Goal: Information Seeking & Learning: Understand process/instructions

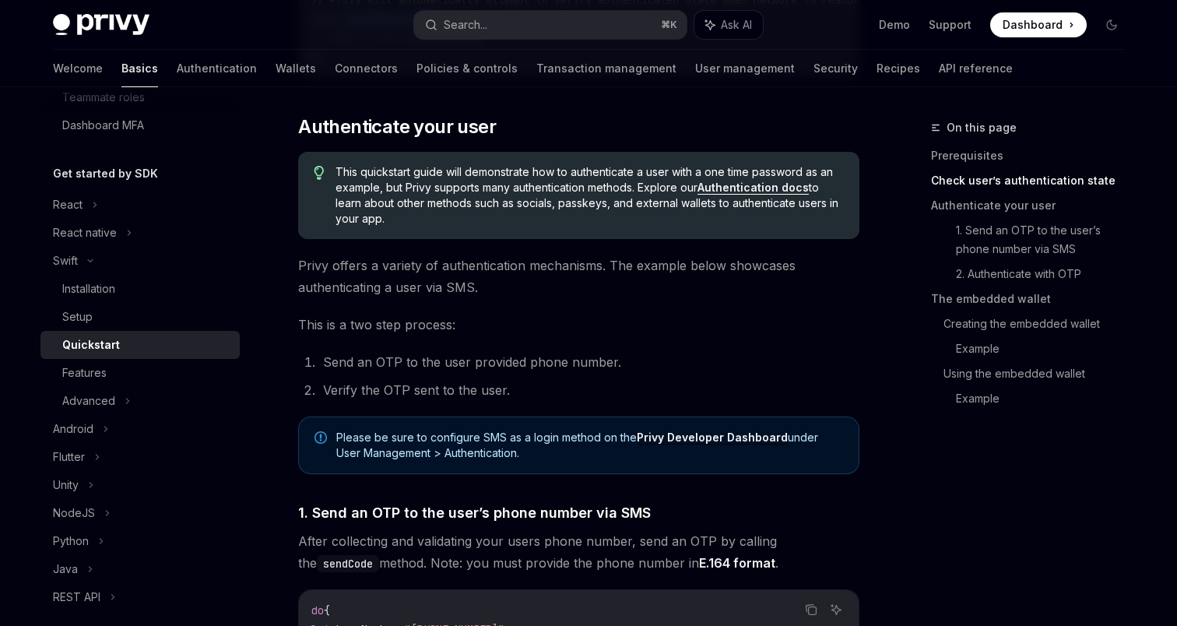
scroll to position [632, 0]
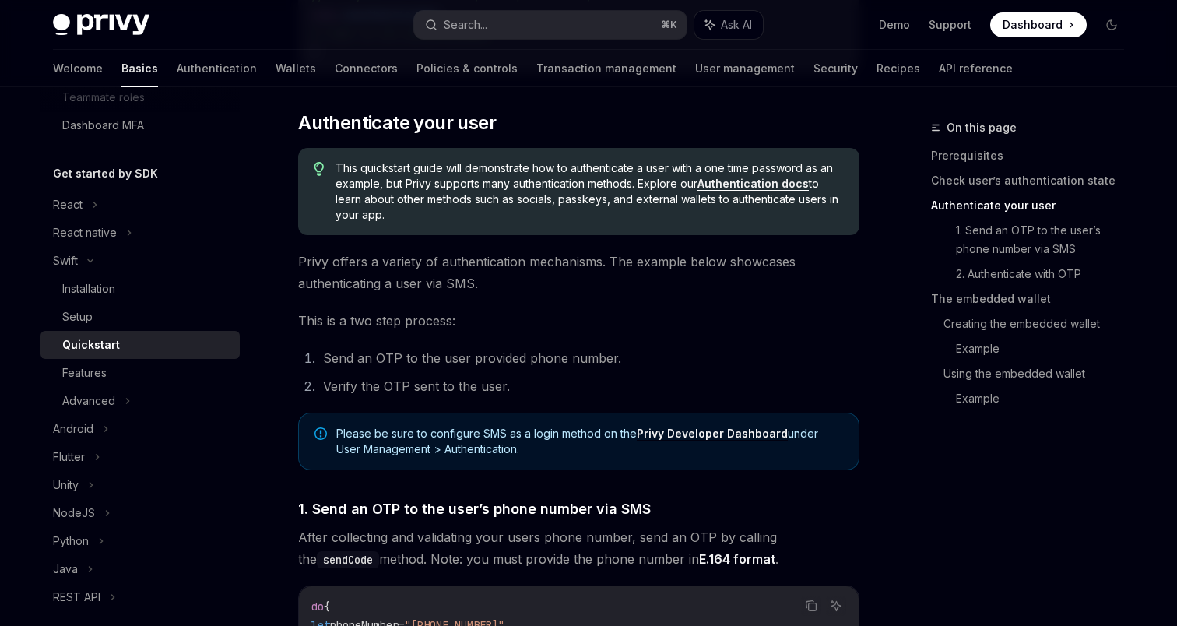
click at [638, 185] on span "This quickstart guide will demonstrate how to authenticate a user with a one ti…" at bounding box center [590, 191] width 508 height 62
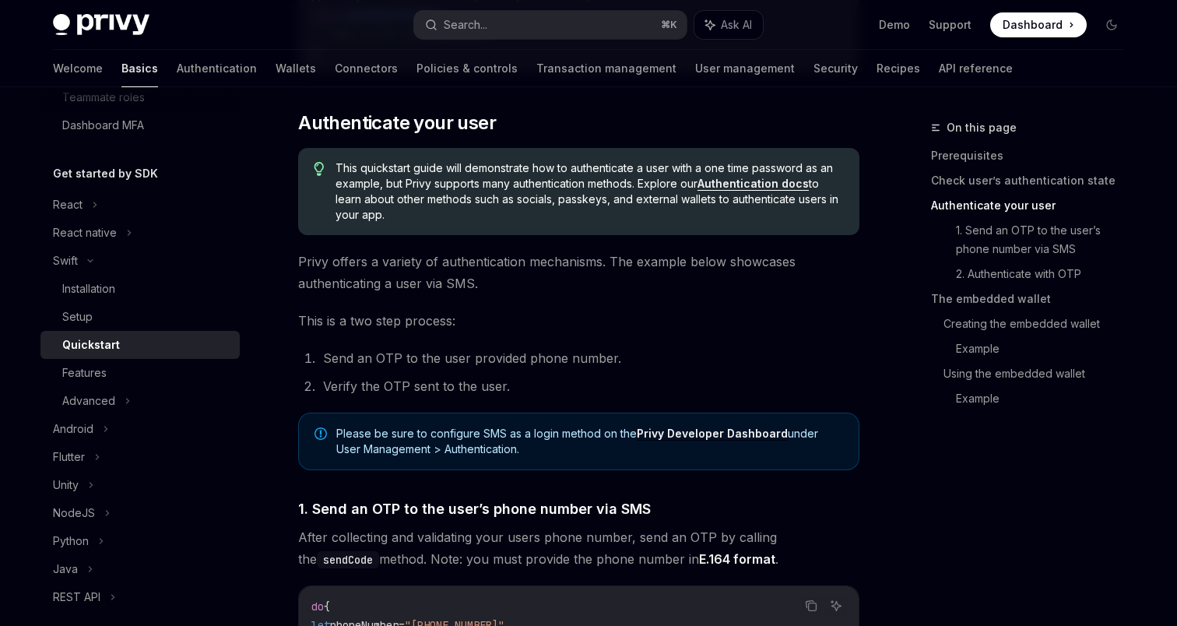
click at [776, 186] on link "Authentication docs" at bounding box center [753, 184] width 111 height 14
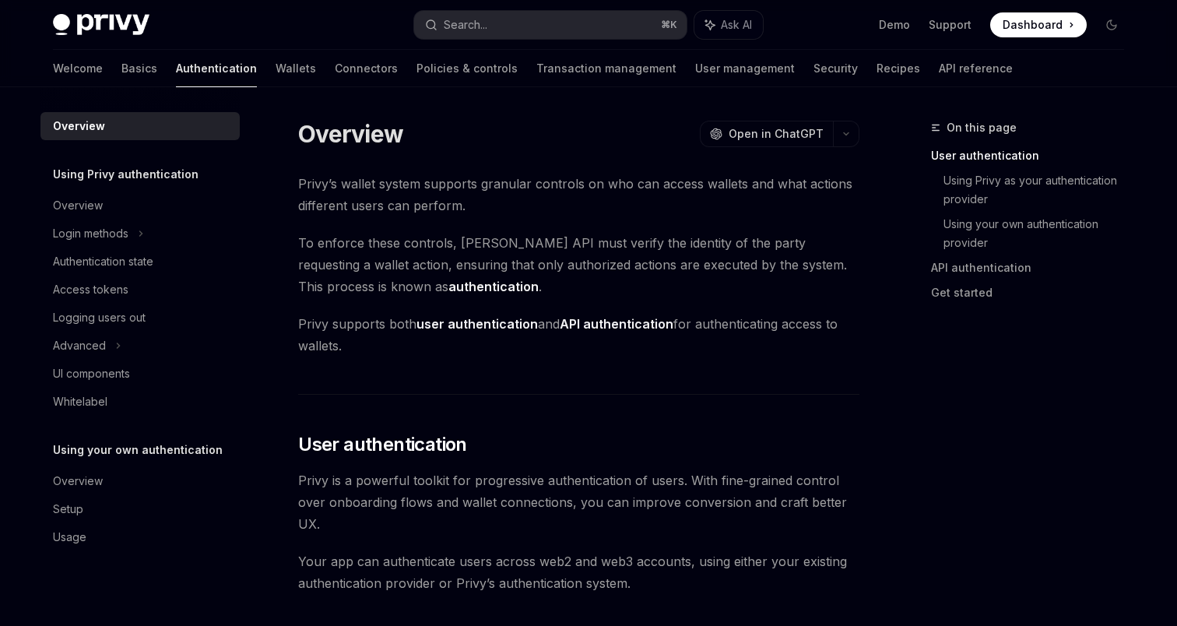
click at [486, 203] on span "Privy’s wallet system supports granular controls on who can access wallets and …" at bounding box center [578, 195] width 561 height 44
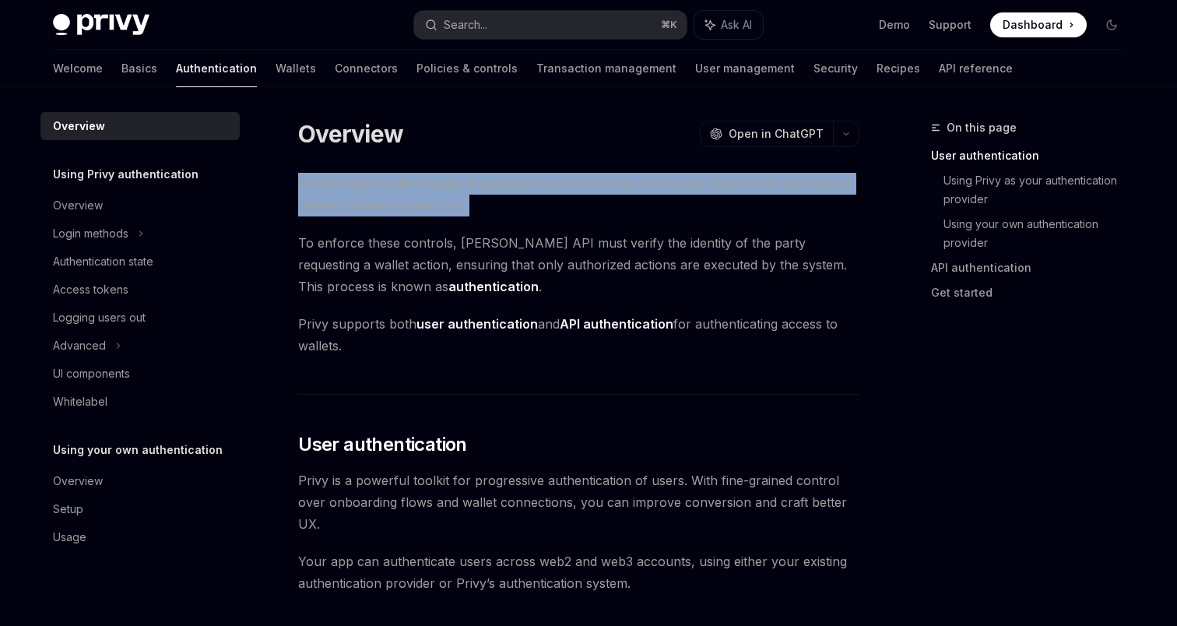
click at [486, 203] on span "Privy’s wallet system supports granular controls on who can access wallets and …" at bounding box center [578, 195] width 561 height 44
click at [481, 203] on span "Privy’s wallet system supports granular controls on who can access wallets and …" at bounding box center [578, 195] width 561 height 44
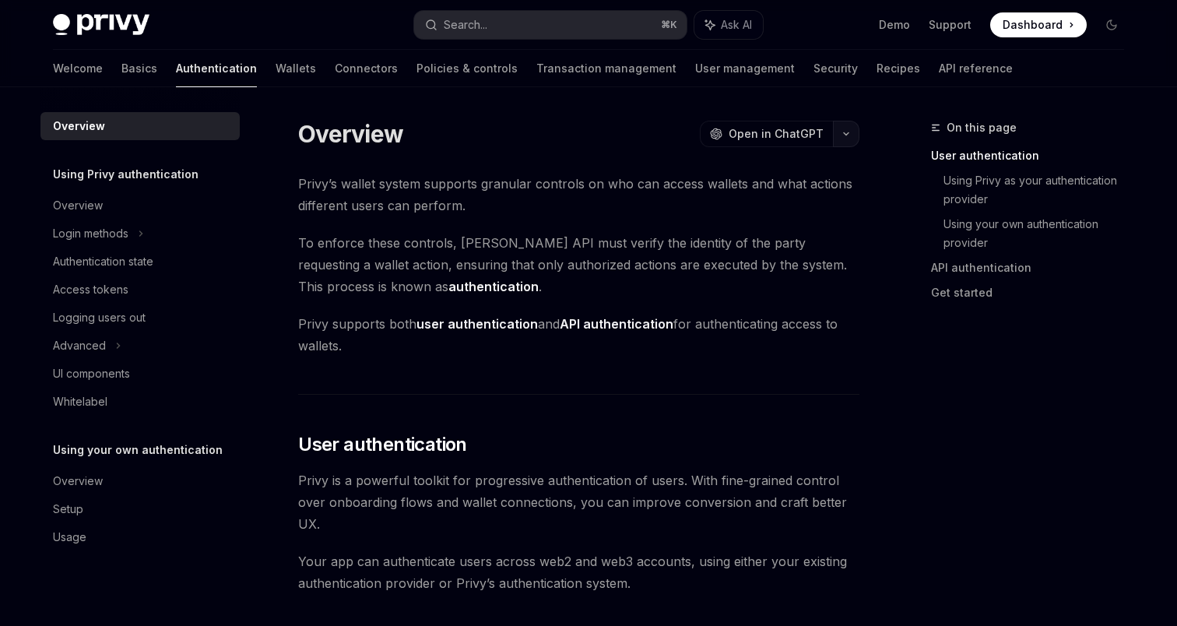
click at [837, 141] on button "button" at bounding box center [846, 134] width 26 height 26
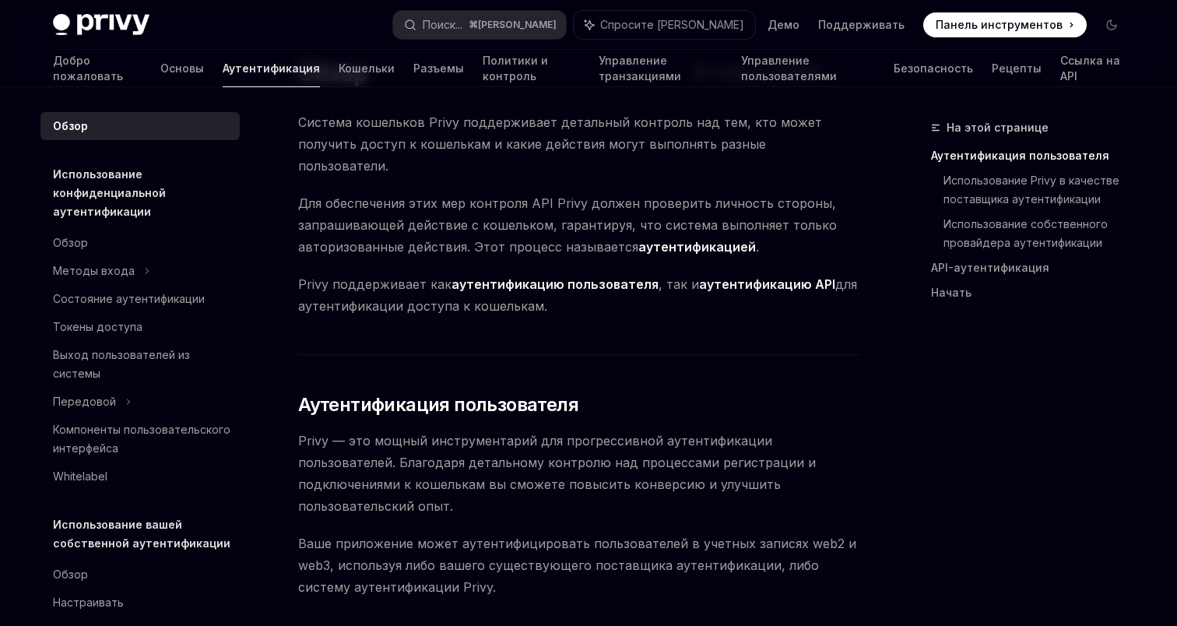
scroll to position [65, 0]
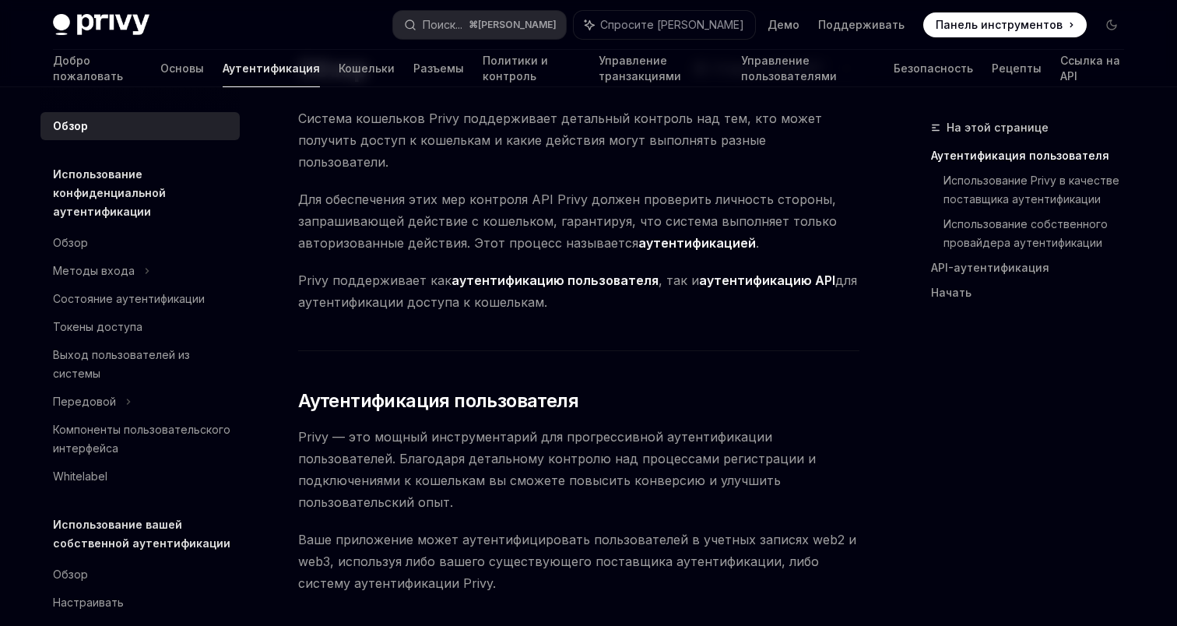
click at [676, 235] on font "аутентификацией" at bounding box center [697, 243] width 118 height 16
click at [611, 274] on span "Privy поддерживает как аутентификацию пользователя , так и аутентификацию API д…" at bounding box center [578, 291] width 561 height 44
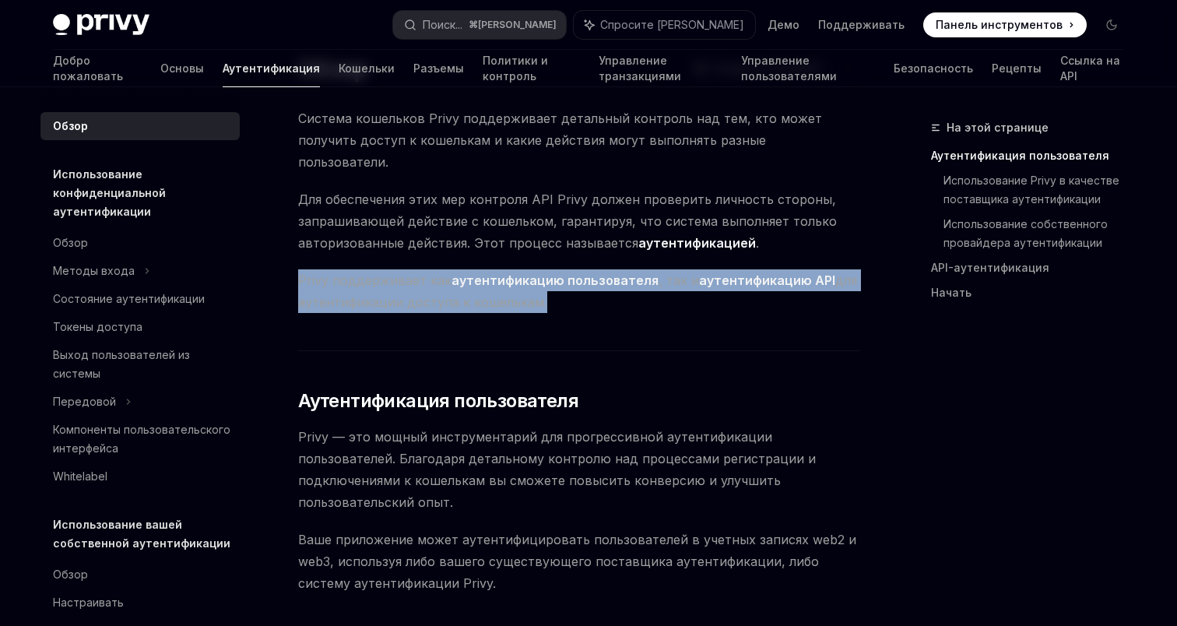
click at [611, 274] on span "Privy поддерживает как аутентификацию пользователя , так и аутентификацию API д…" at bounding box center [578, 291] width 561 height 44
click at [631, 274] on span "Privy поддерживает как аутентификацию пользователя , так и аутентификацию API д…" at bounding box center [578, 291] width 561 height 44
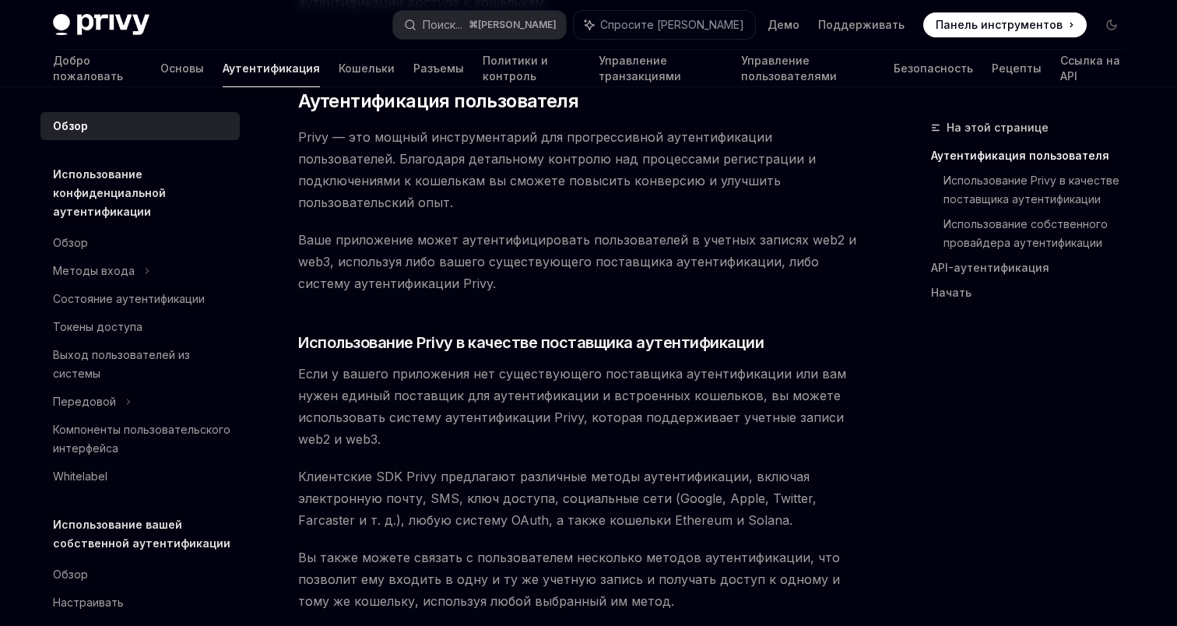
scroll to position [368, 0]
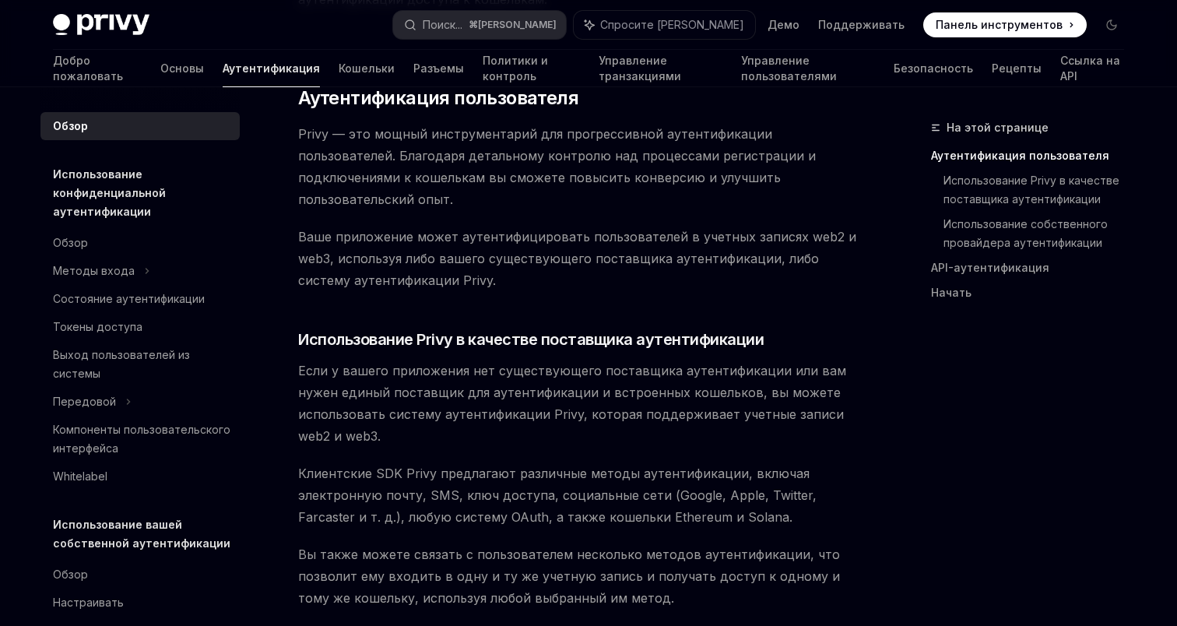
click at [822, 156] on span "Privy — это мощный инструментарий для прогрессивной аутентификации пользователе…" at bounding box center [578, 166] width 561 height 87
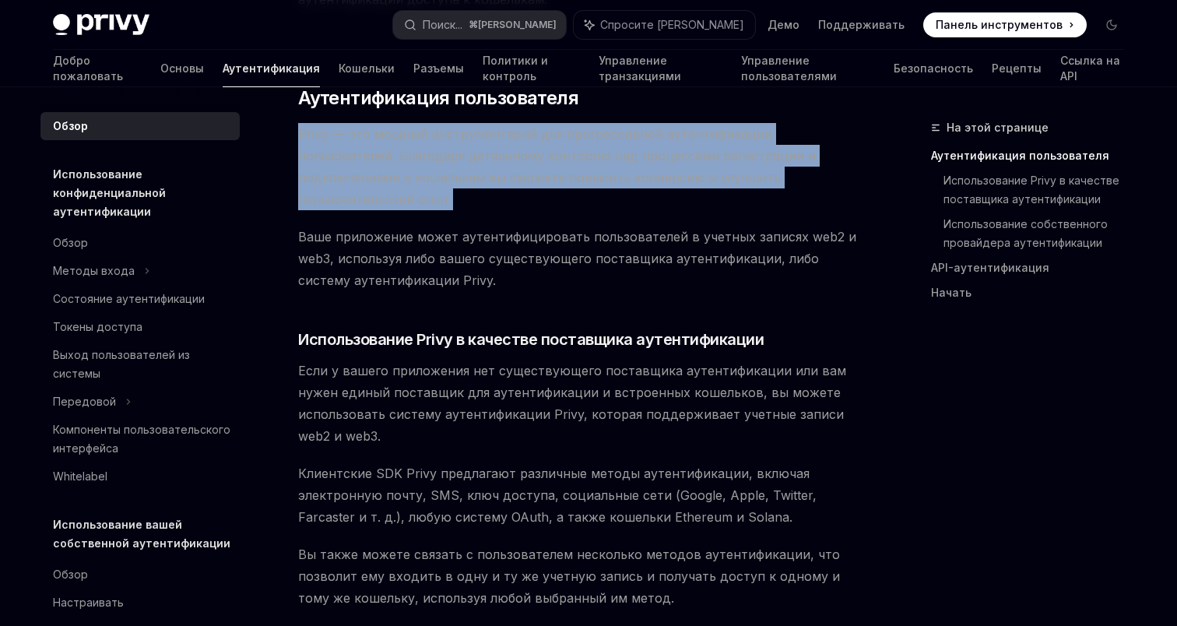
click at [822, 156] on span "Privy — это мощный инструментарий для прогрессивной аутентификации пользователе…" at bounding box center [578, 166] width 561 height 87
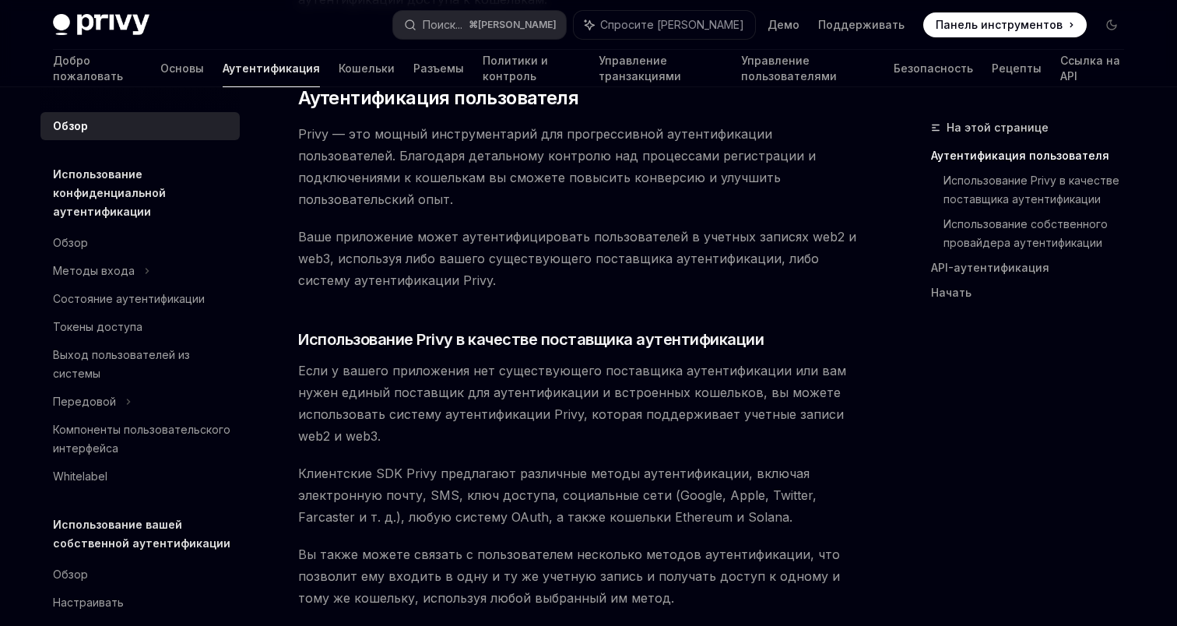
click at [738, 226] on span "Ваше приложение может аутентифицировать пользователей в учетных записях web2 и …" at bounding box center [578, 258] width 561 height 65
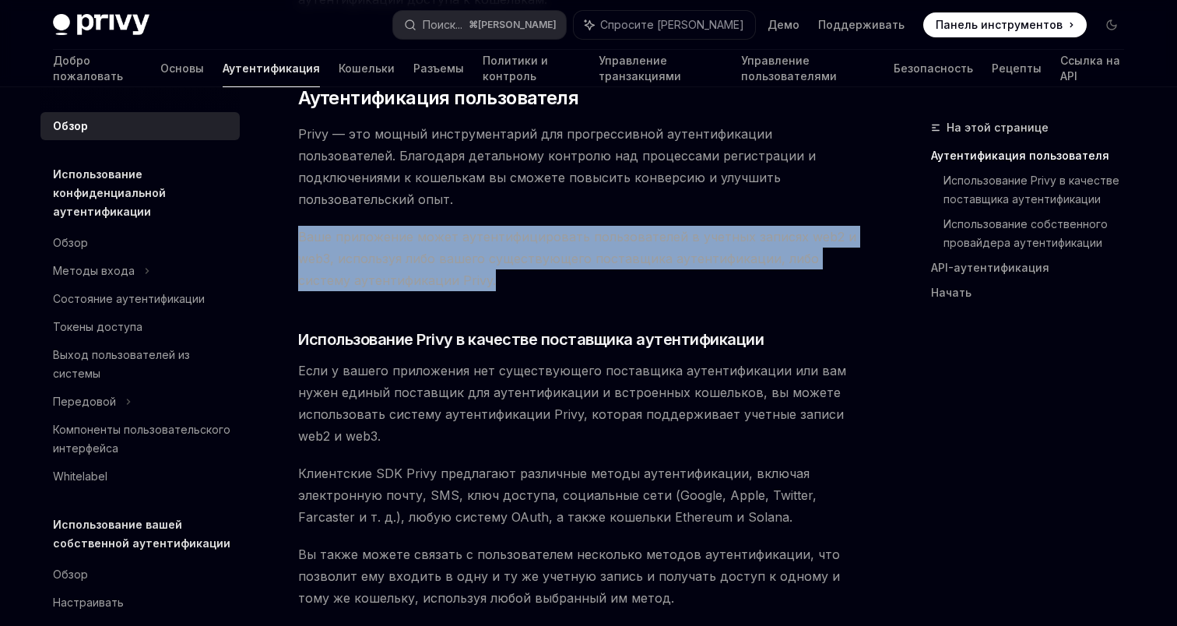
click at [738, 226] on span "Ваше приложение может аутентифицировать пользователей в учетных записях web2 и …" at bounding box center [578, 258] width 561 height 65
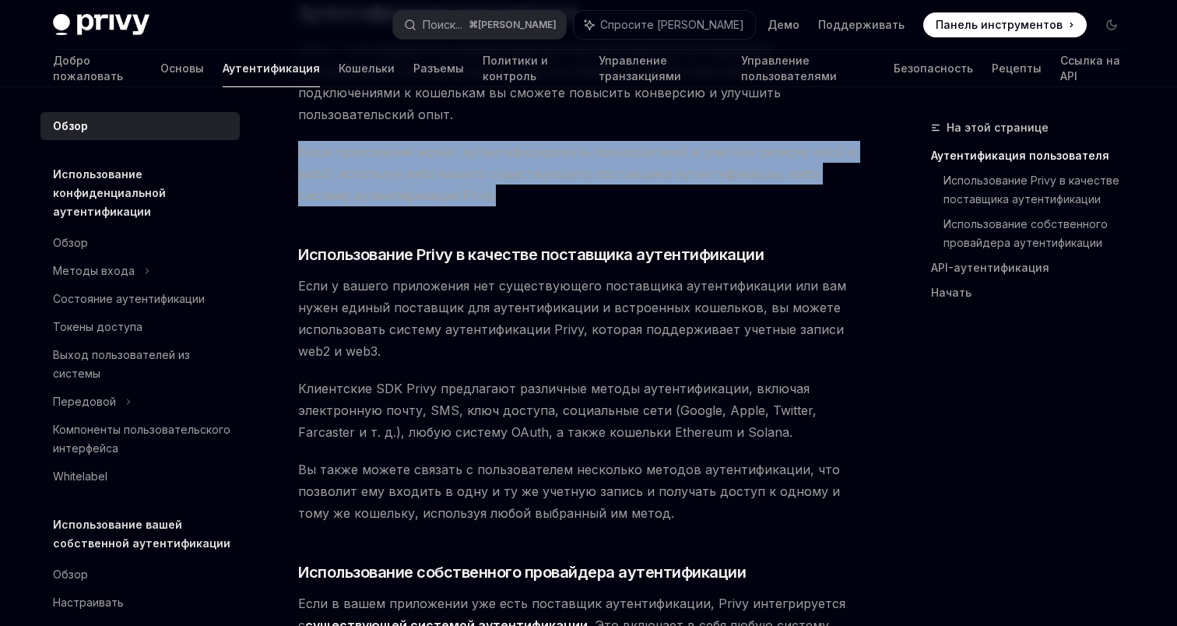
scroll to position [454, 0]
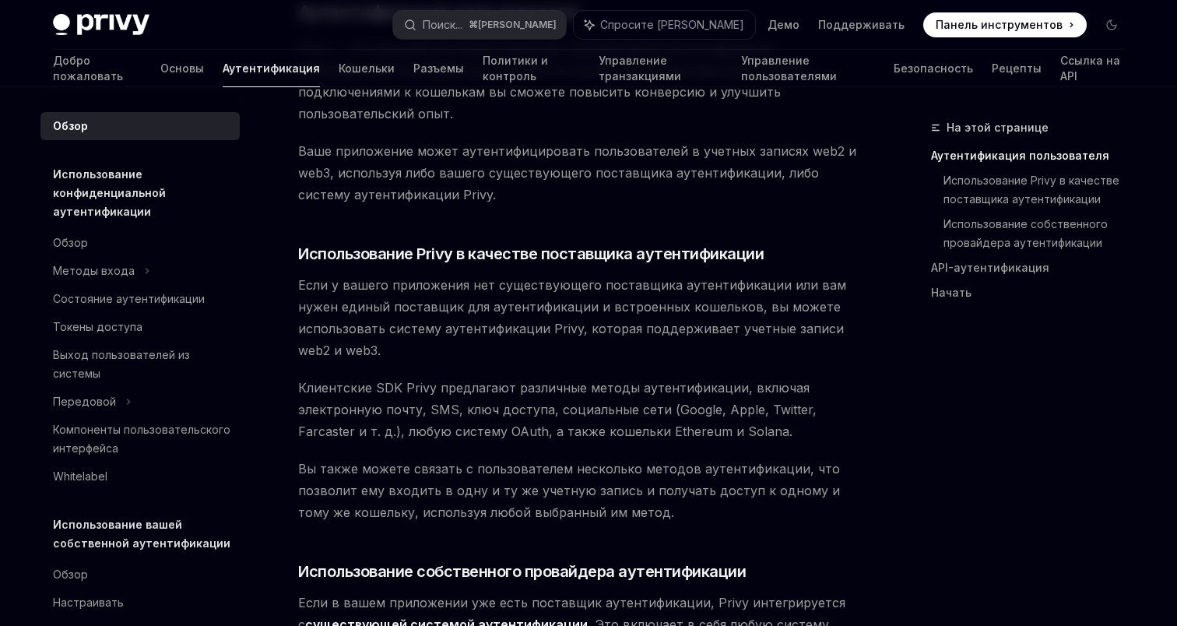
click at [759, 142] on span "Ваше приложение может аутентифицировать пользователей в учетных записях web2 и …" at bounding box center [578, 172] width 561 height 65
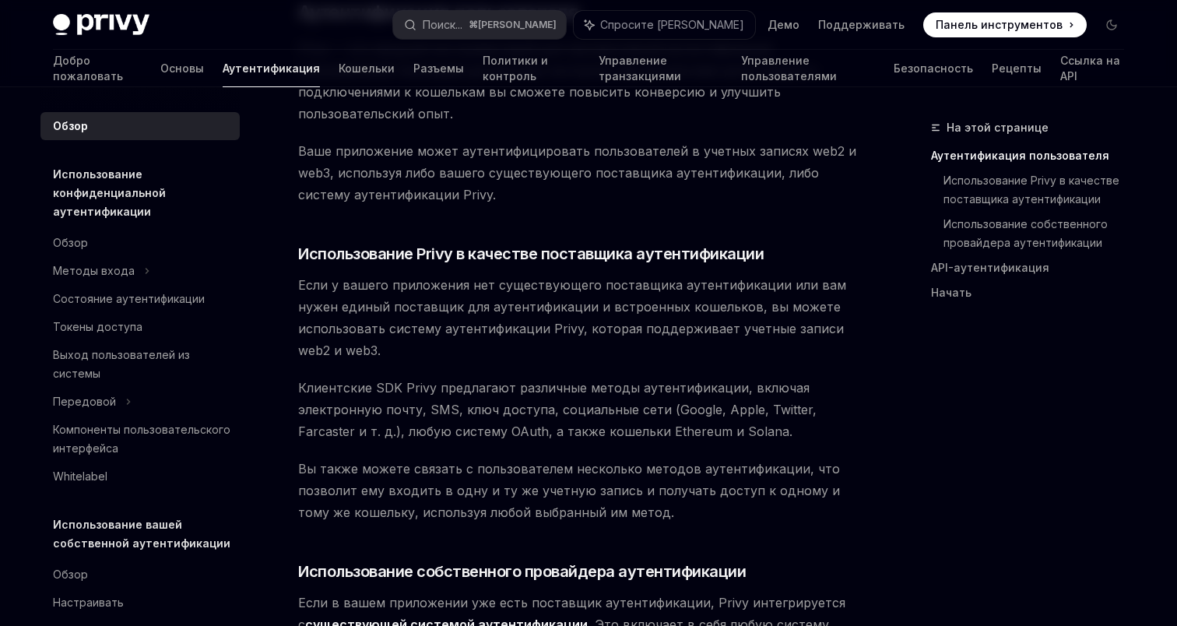
click at [759, 142] on span "Ваше приложение может аутентифицировать пользователей в учетных записях web2 и …" at bounding box center [578, 172] width 561 height 65
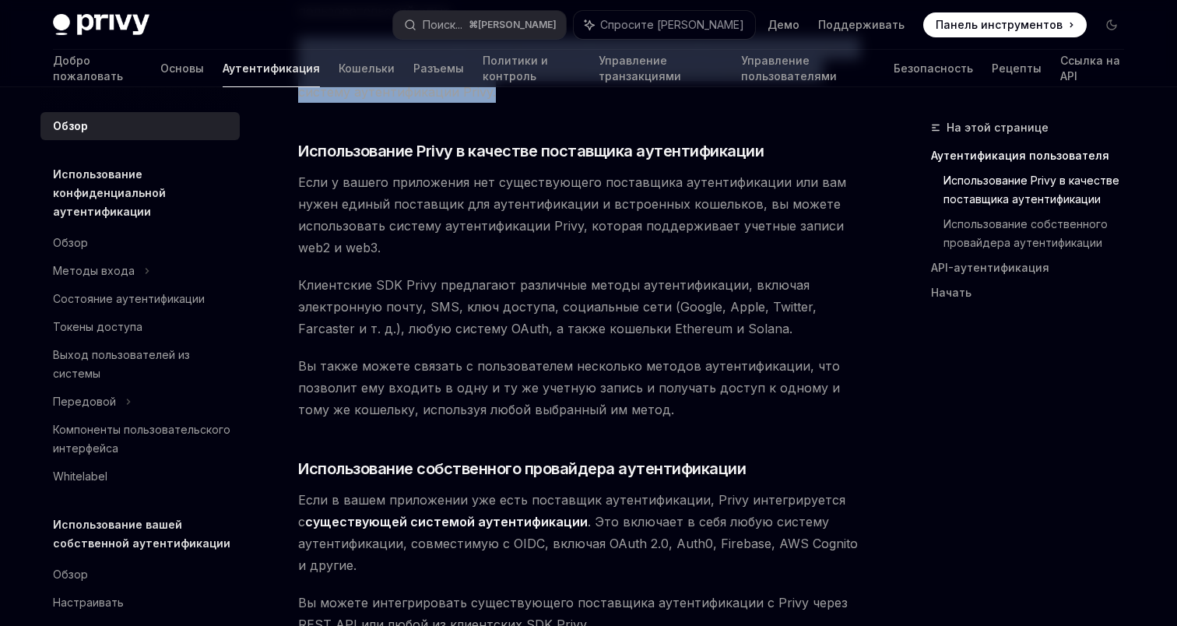
scroll to position [558, 0]
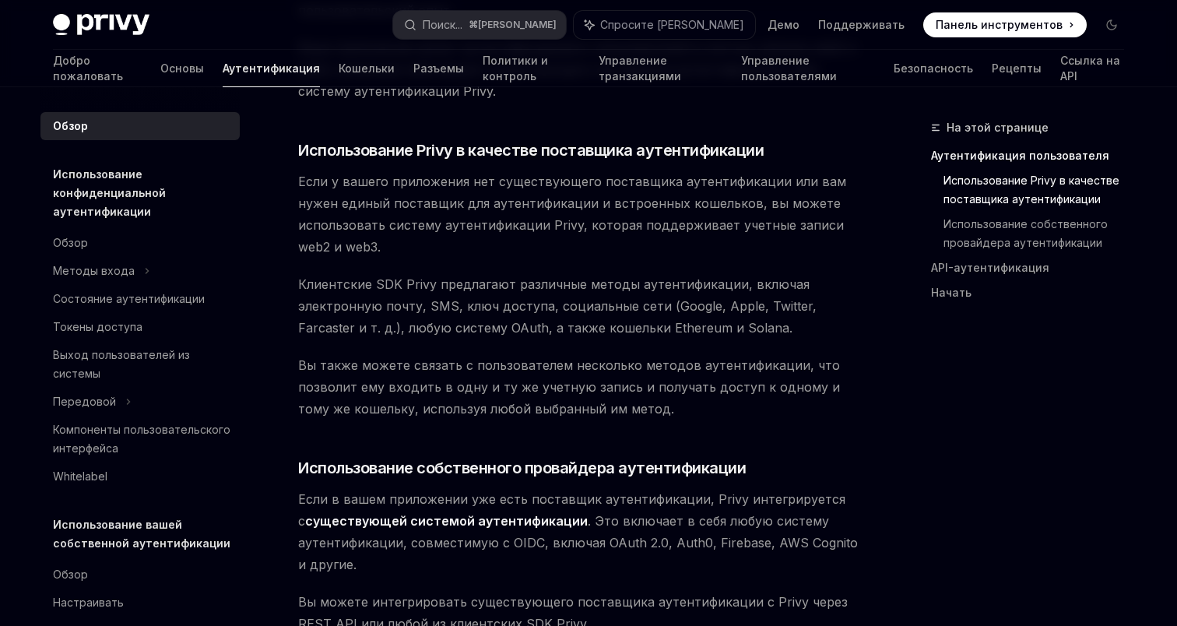
click at [648, 194] on span "Если у вашего приложения нет существующего поставщика аутентификации или вам ну…" at bounding box center [578, 214] width 561 height 87
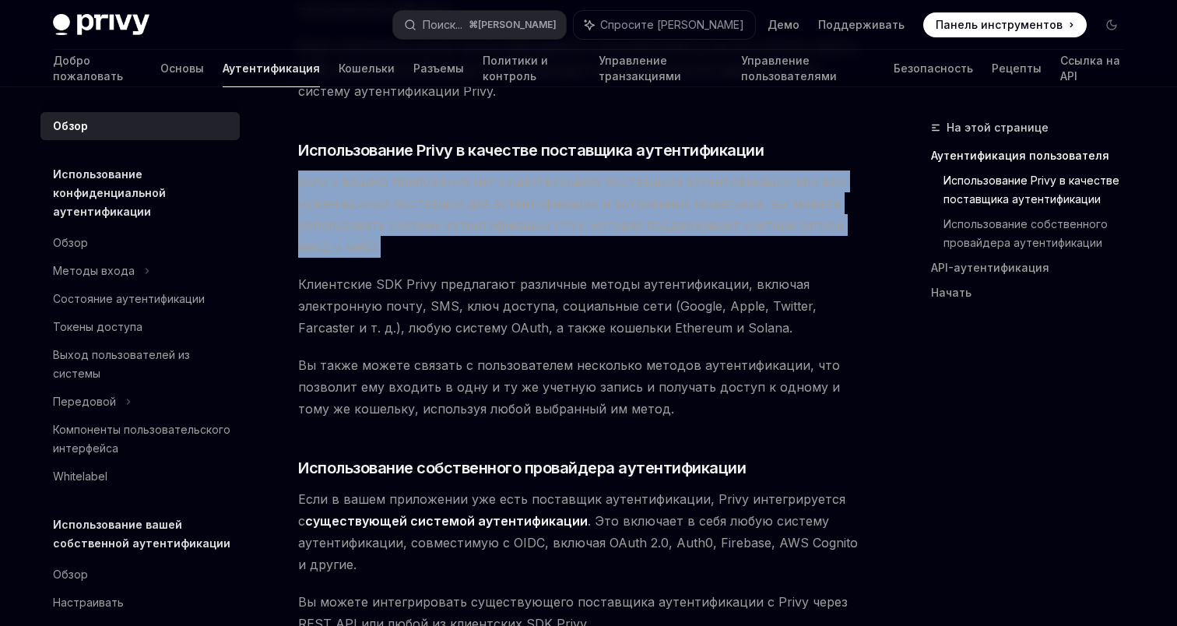
click at [648, 194] on span "Если у вашего приложения нет существующего поставщика аутентификации или вам ну…" at bounding box center [578, 214] width 561 height 87
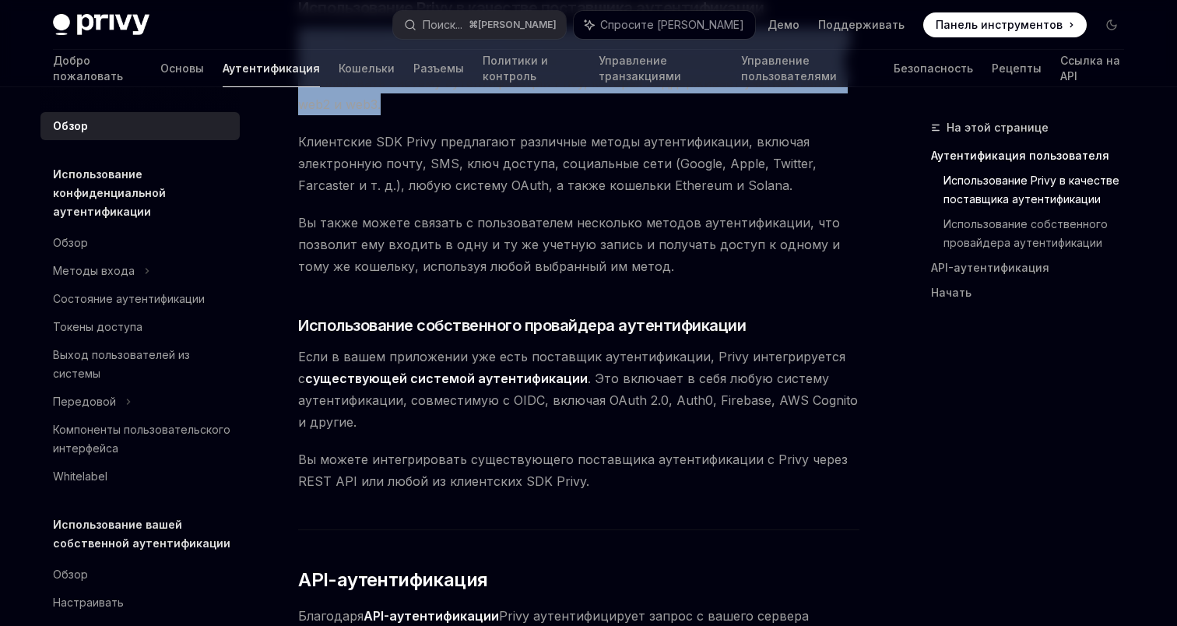
scroll to position [669, 0]
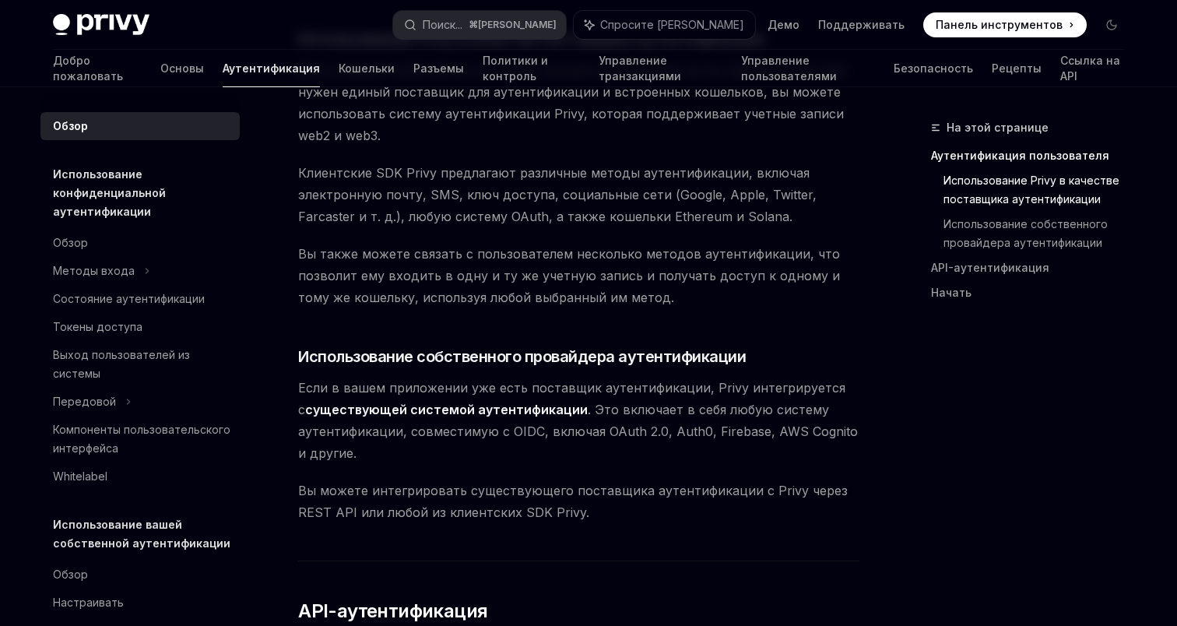
click at [753, 171] on span "Клиентские SDK Privy предлагают различные методы аутентификации, включая электр…" at bounding box center [578, 194] width 561 height 65
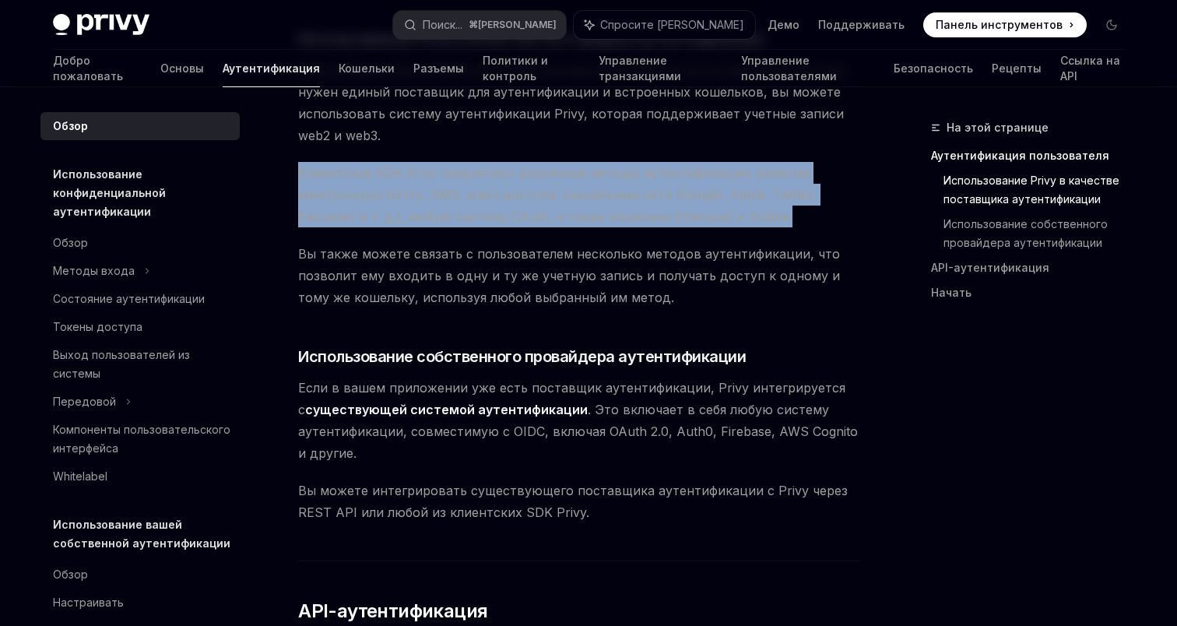
click at [753, 171] on span "Клиентские SDK Privy предлагают различные методы аутентификации, включая электр…" at bounding box center [578, 194] width 561 height 65
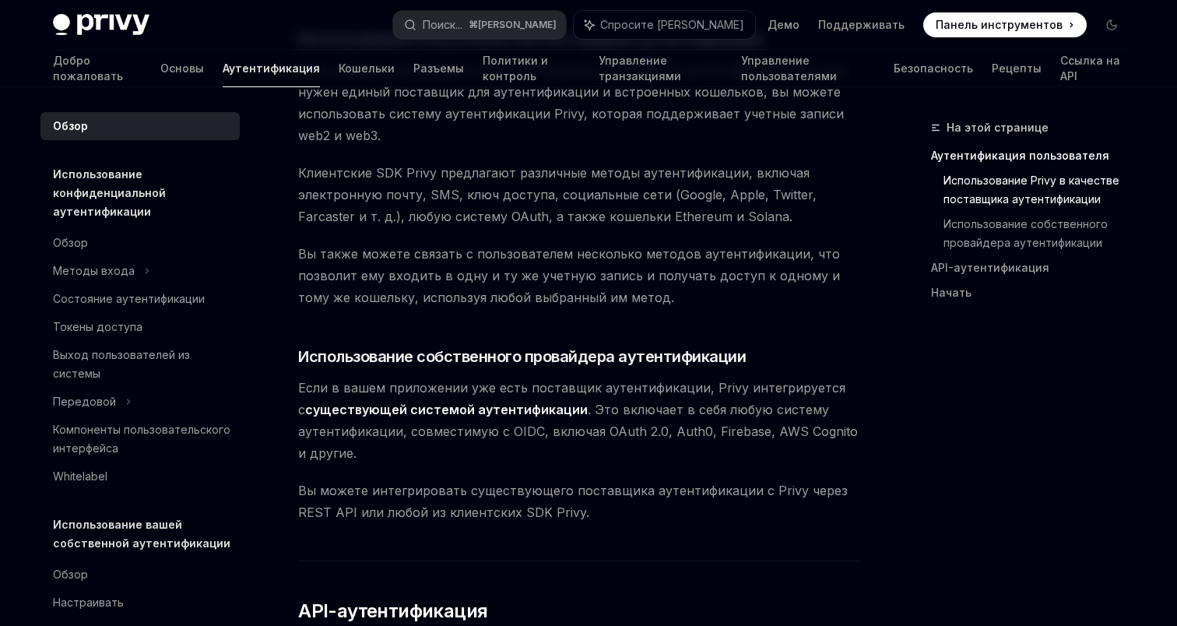
click at [713, 247] on span "Вы также можете связать с пользователем несколько методов аутентификации, что п…" at bounding box center [578, 275] width 561 height 65
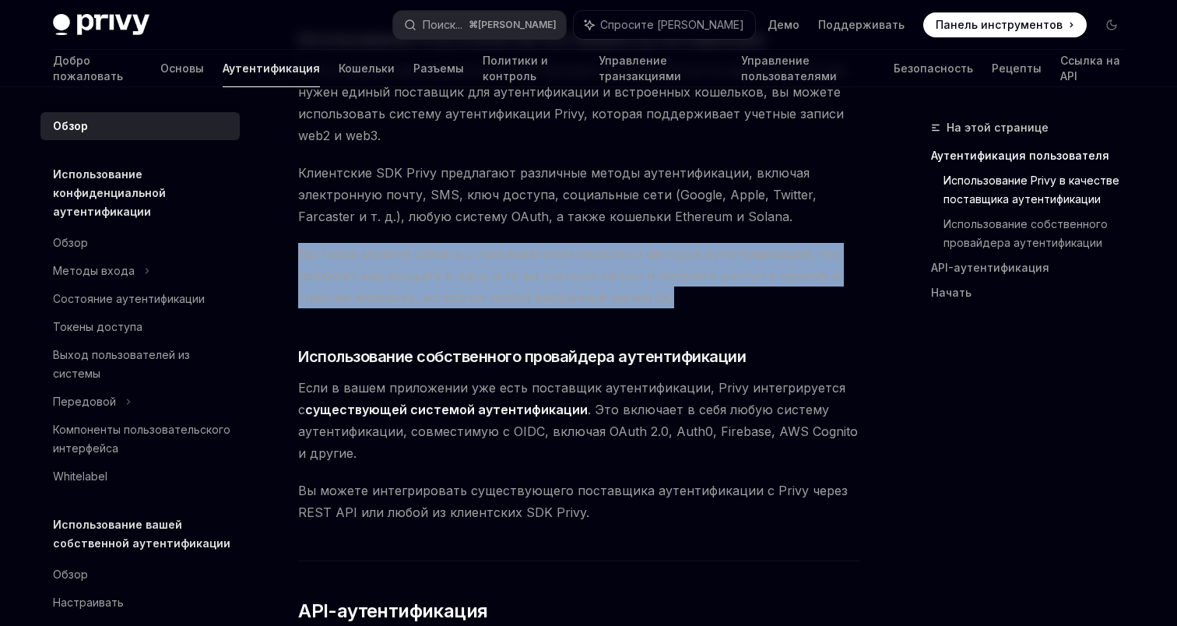
click at [713, 247] on span "Вы также можете связать с пользователем несколько методов аутентификации, что п…" at bounding box center [578, 275] width 561 height 65
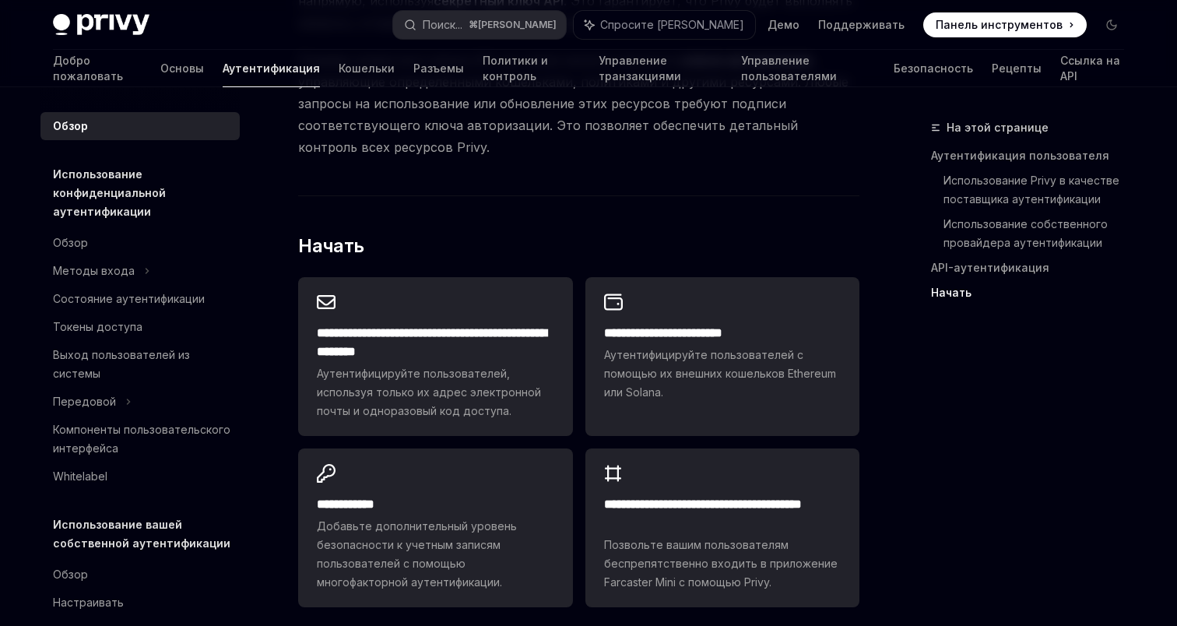
scroll to position [1358, 0]
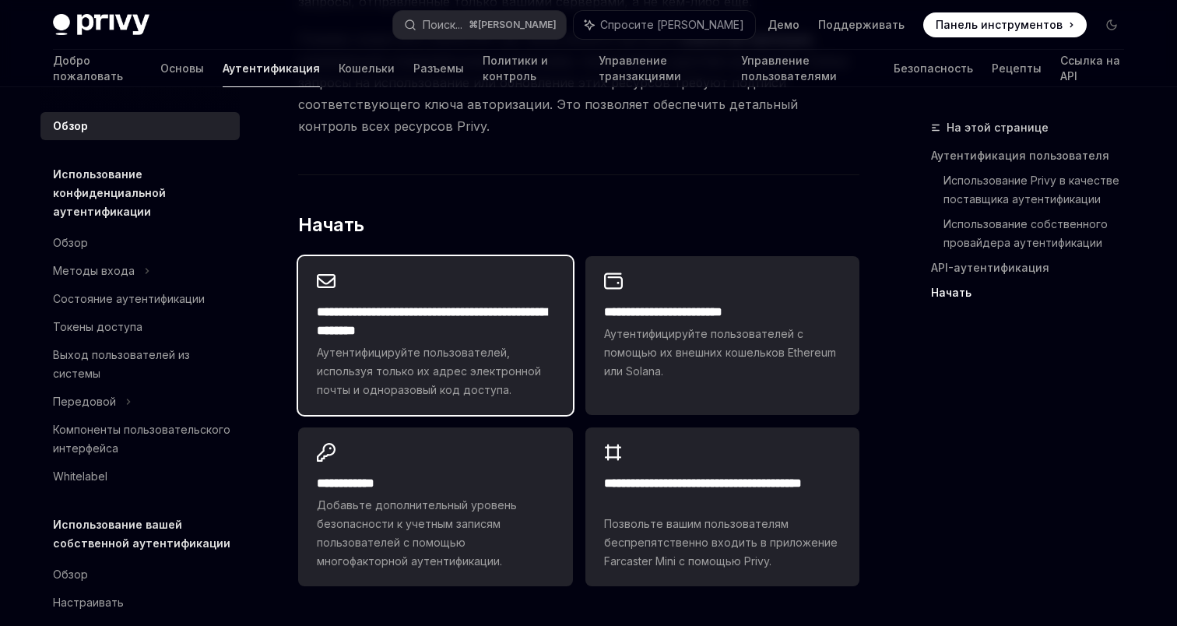
click at [536, 303] on h2 "**********" at bounding box center [435, 321] width 237 height 37
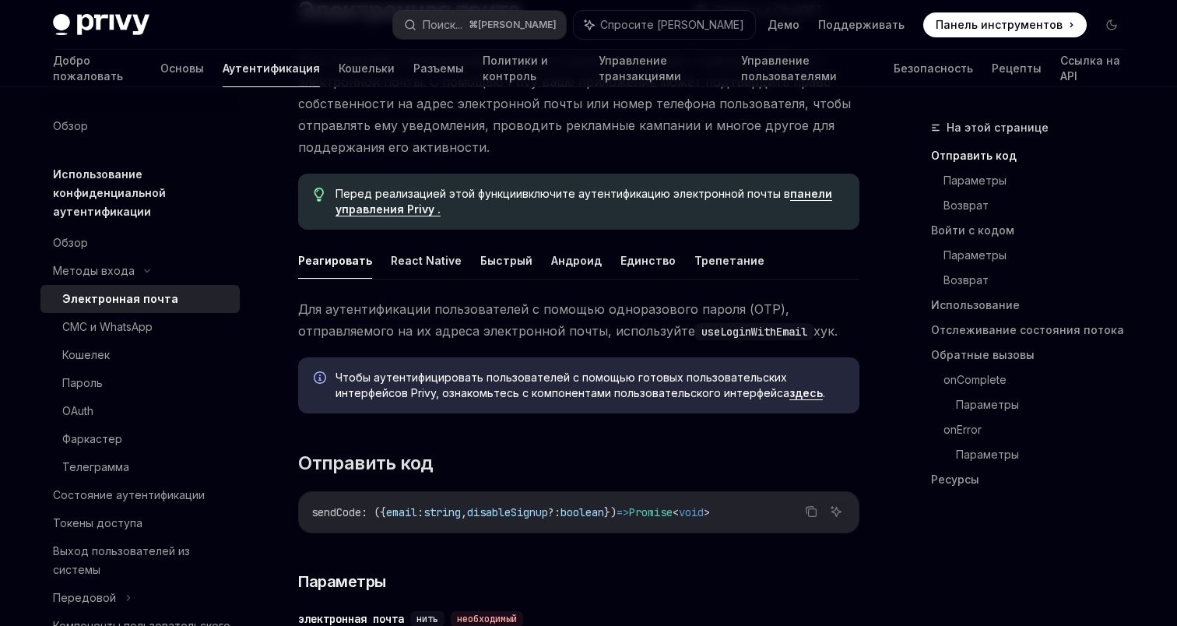
scroll to position [151, 0]
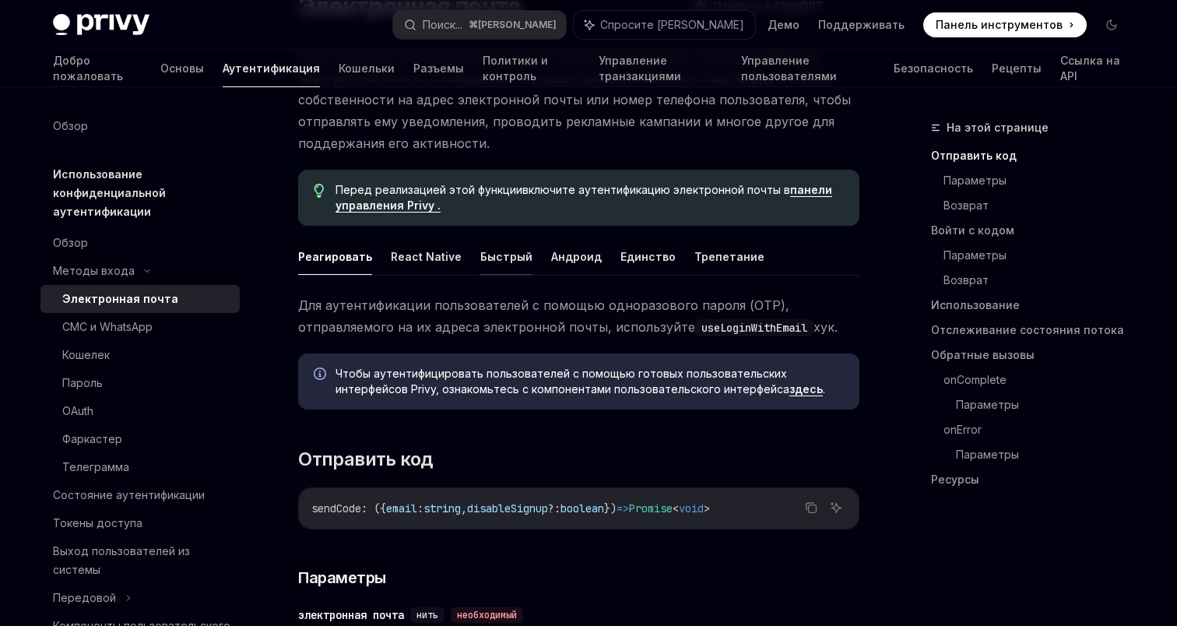
click at [491, 262] on font "Быстрый" at bounding box center [506, 256] width 52 height 13
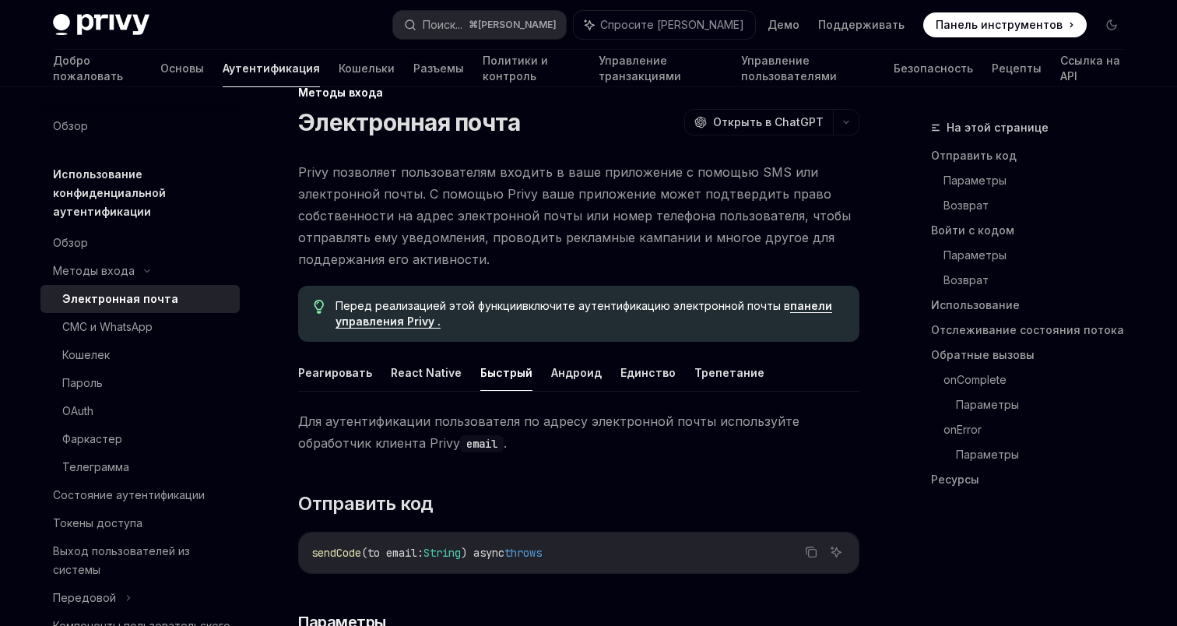
scroll to position [32, 0]
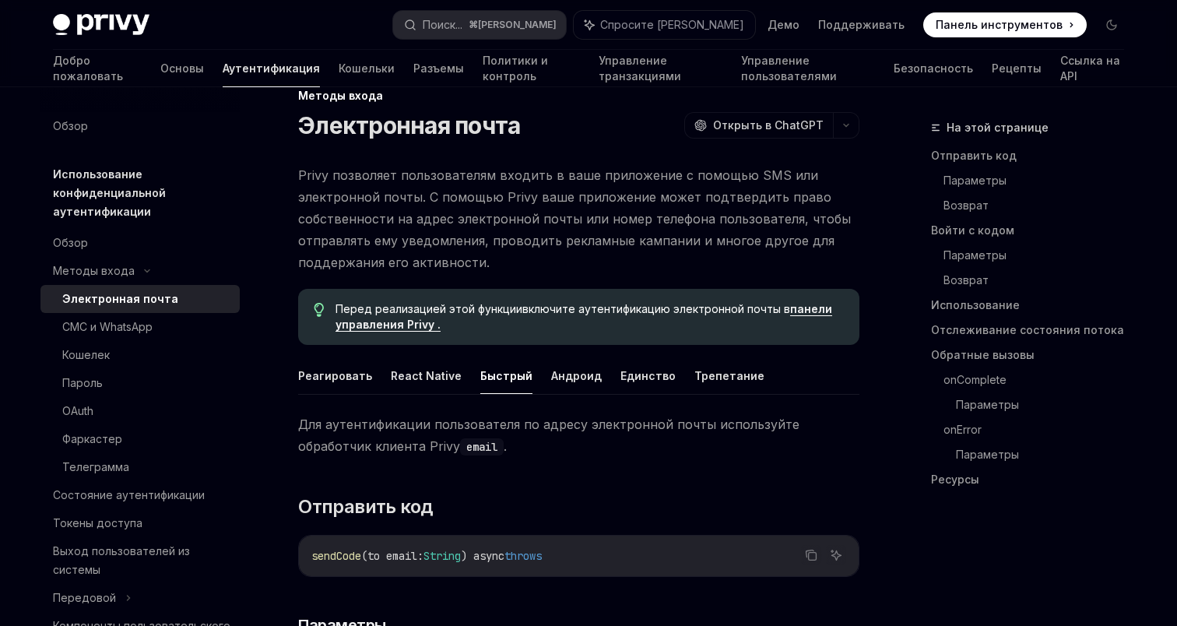
click at [491, 262] on span "Privy позволяет пользователям входить в ваше приложение с помощью SMS или элект…" at bounding box center [578, 218] width 561 height 109
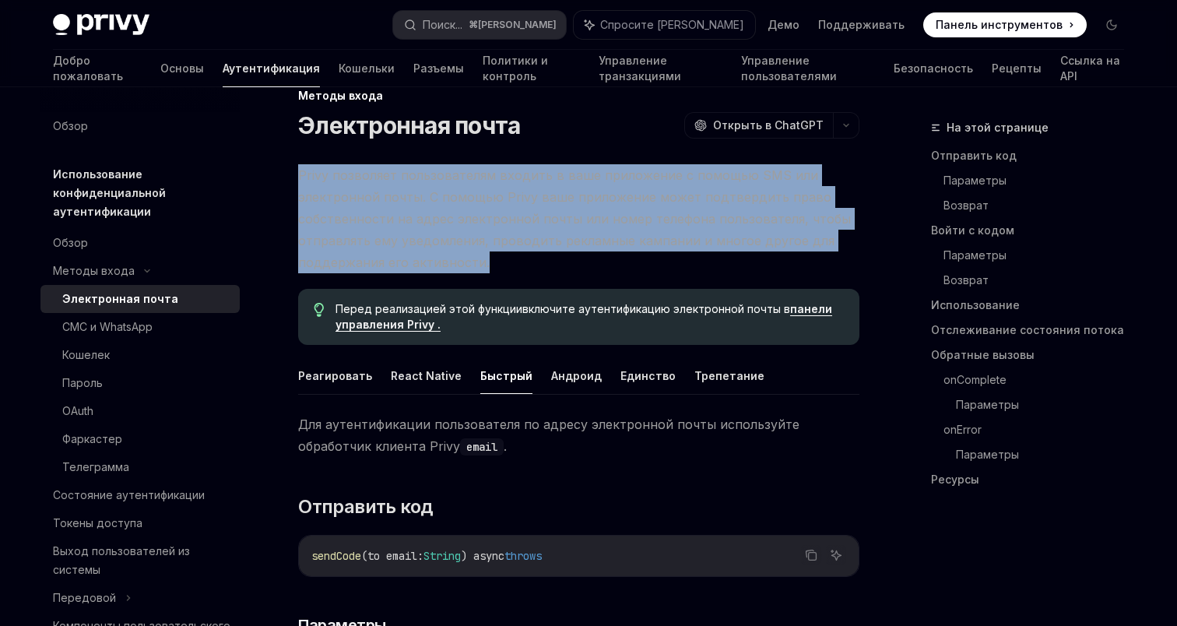
click at [491, 262] on span "Privy позволяет пользователям входить в ваше приложение с помощью SMS или элект…" at bounding box center [578, 218] width 561 height 109
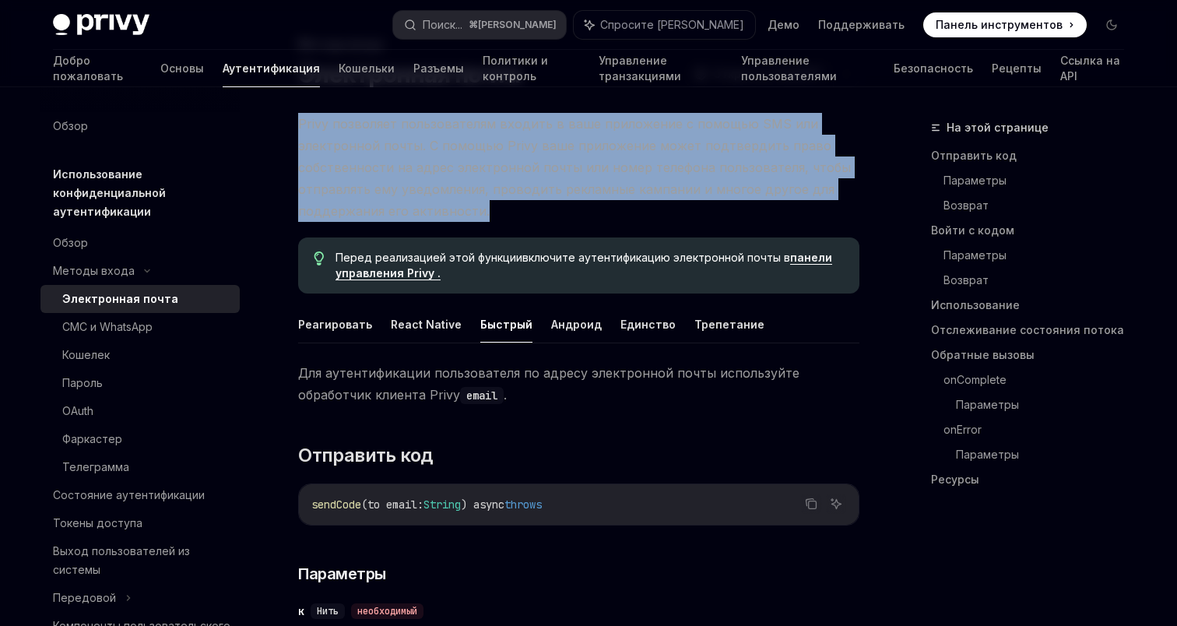
scroll to position [97, 0]
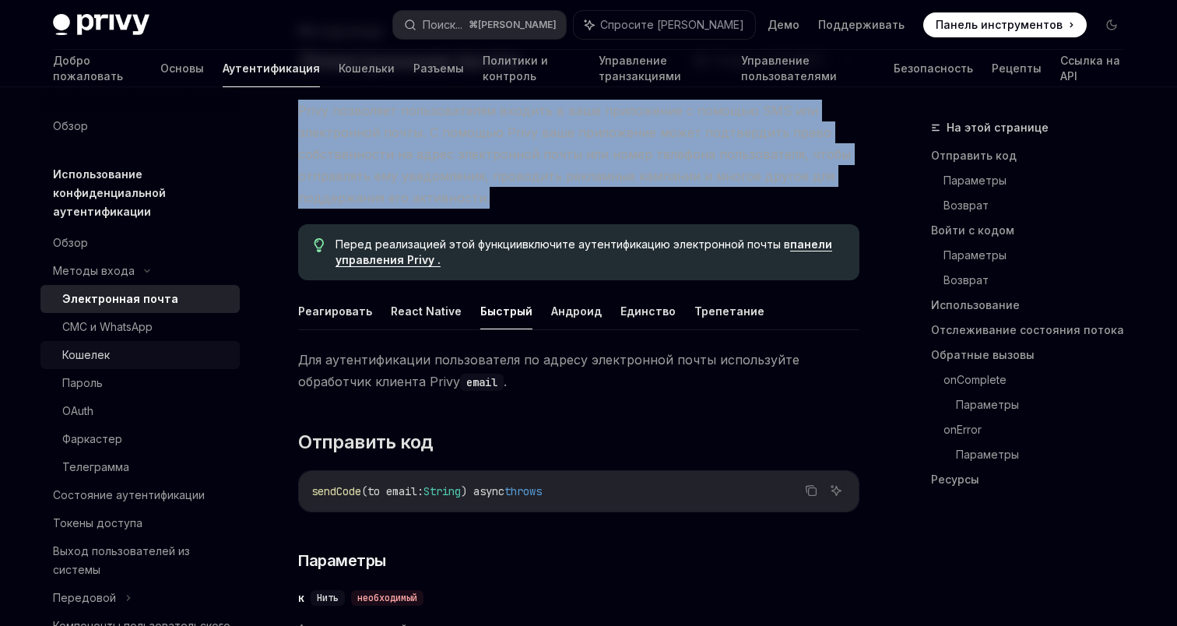
click at [102, 355] on font "Кошелек" at bounding box center [85, 354] width 47 height 13
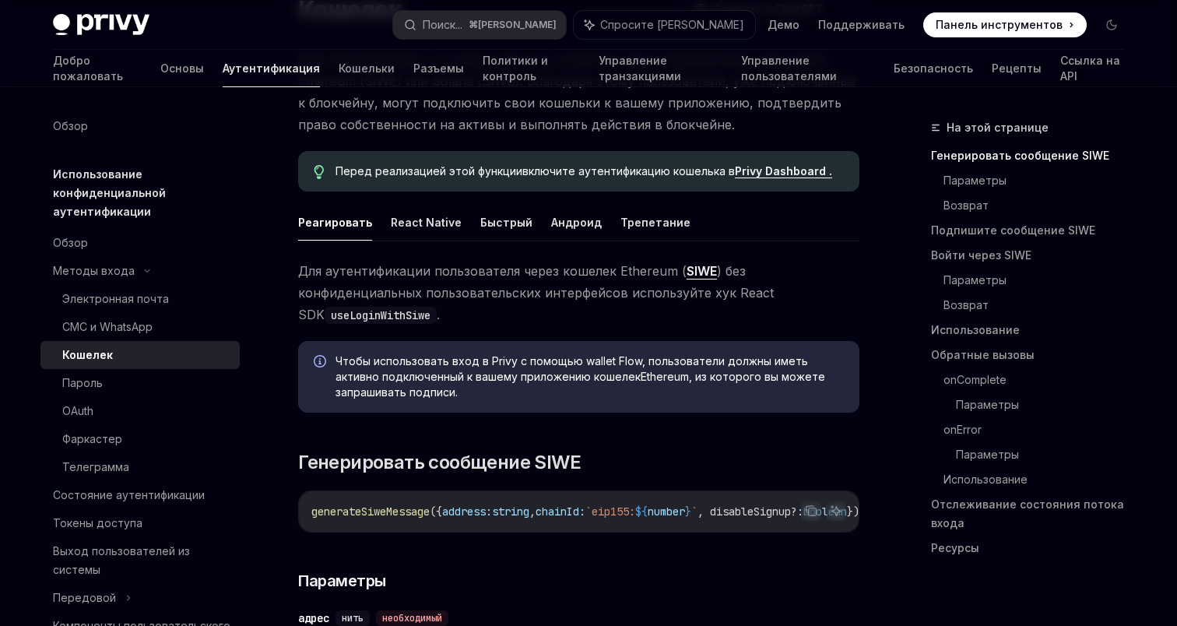
scroll to position [157, 0]
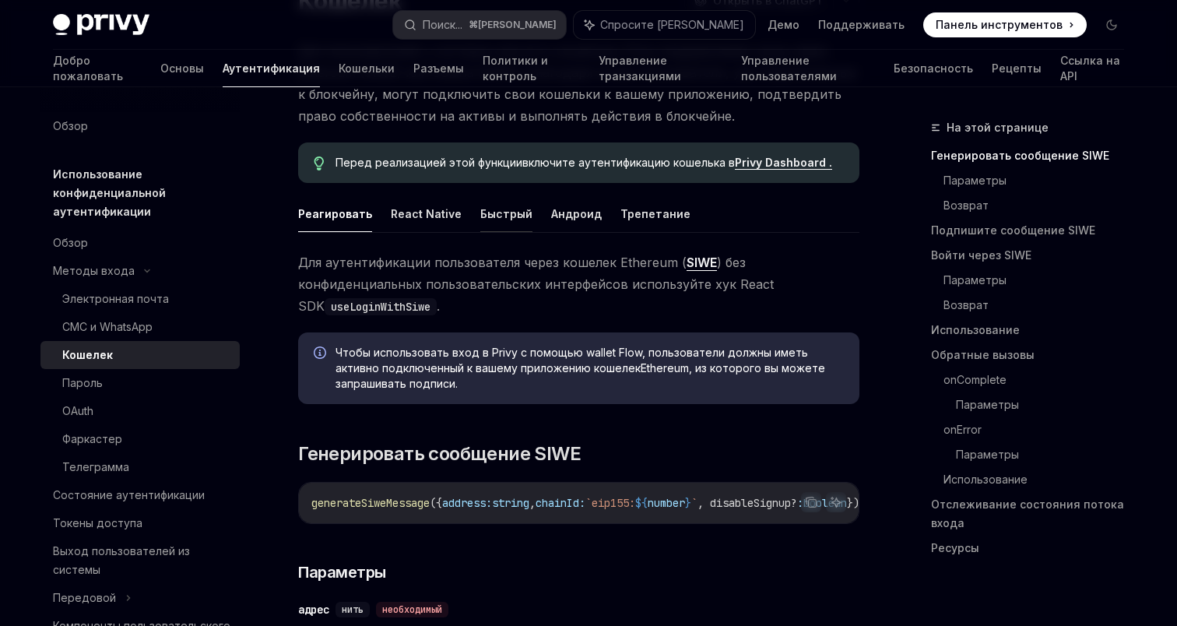
click at [493, 216] on font "Быстрый" at bounding box center [506, 213] width 52 height 13
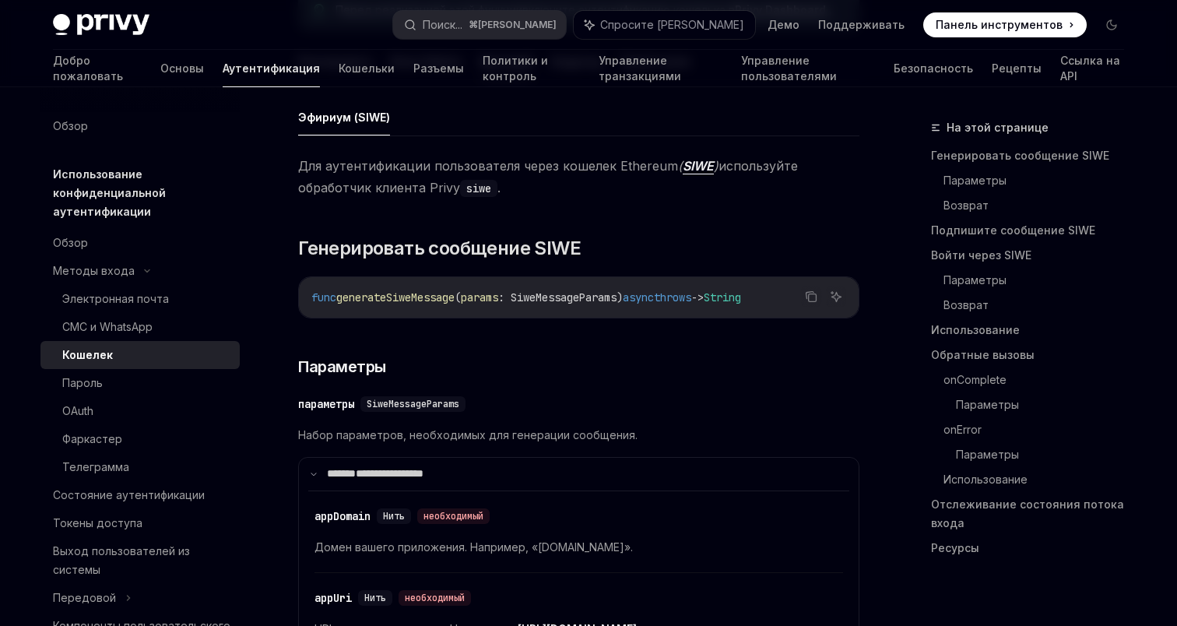
scroll to position [312, 0]
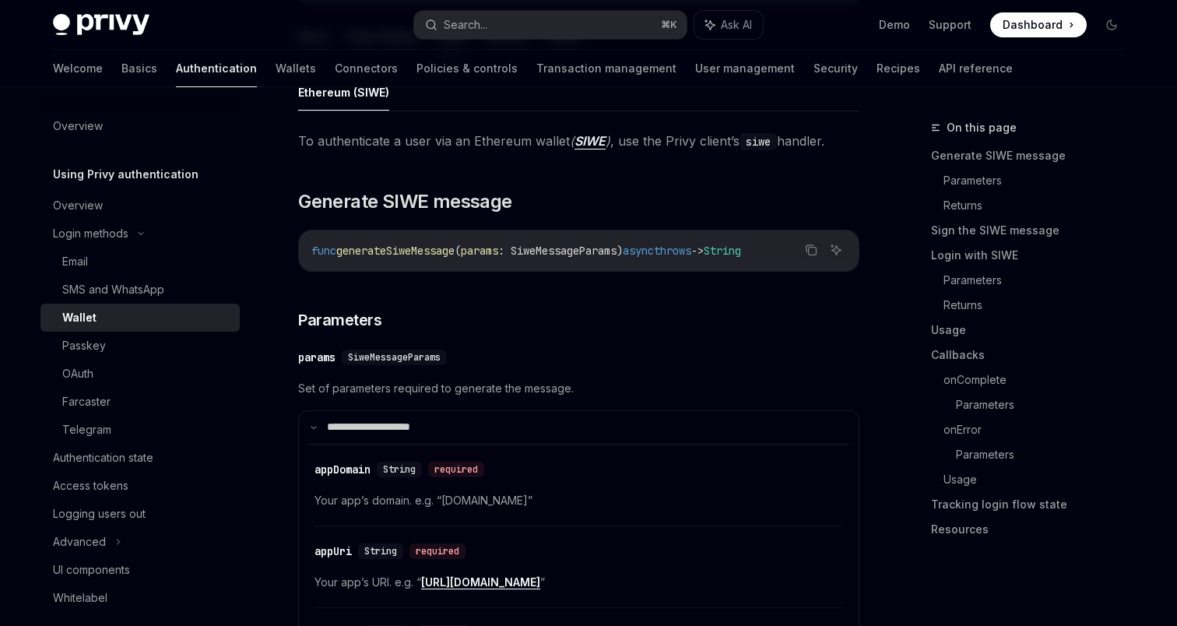
click at [607, 259] on code "func generateSiweMessage ( params : SiweMessageParams) async throws -> String" at bounding box center [578, 250] width 535 height 19
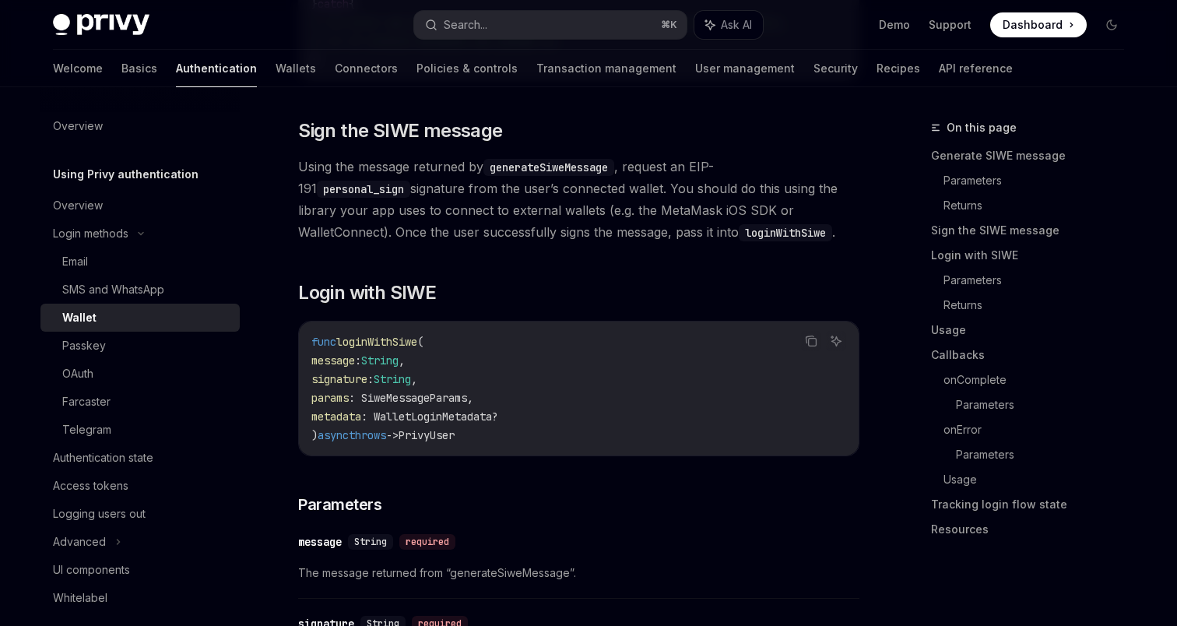
scroll to position [1513, 0]
click at [135, 260] on div "Email" at bounding box center [146, 261] width 168 height 19
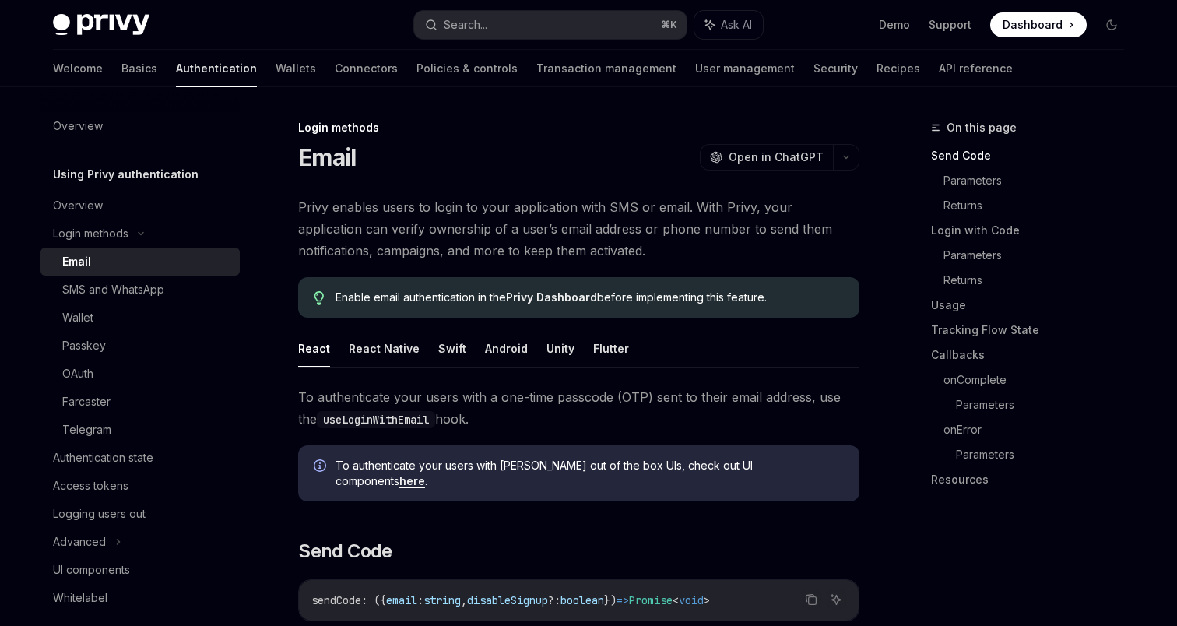
click at [459, 350] on ul "React React Native Swift Android Unity Flutter" at bounding box center [578, 348] width 561 height 37
click at [441, 350] on button "Swift" at bounding box center [452, 348] width 28 height 37
type textarea "*"
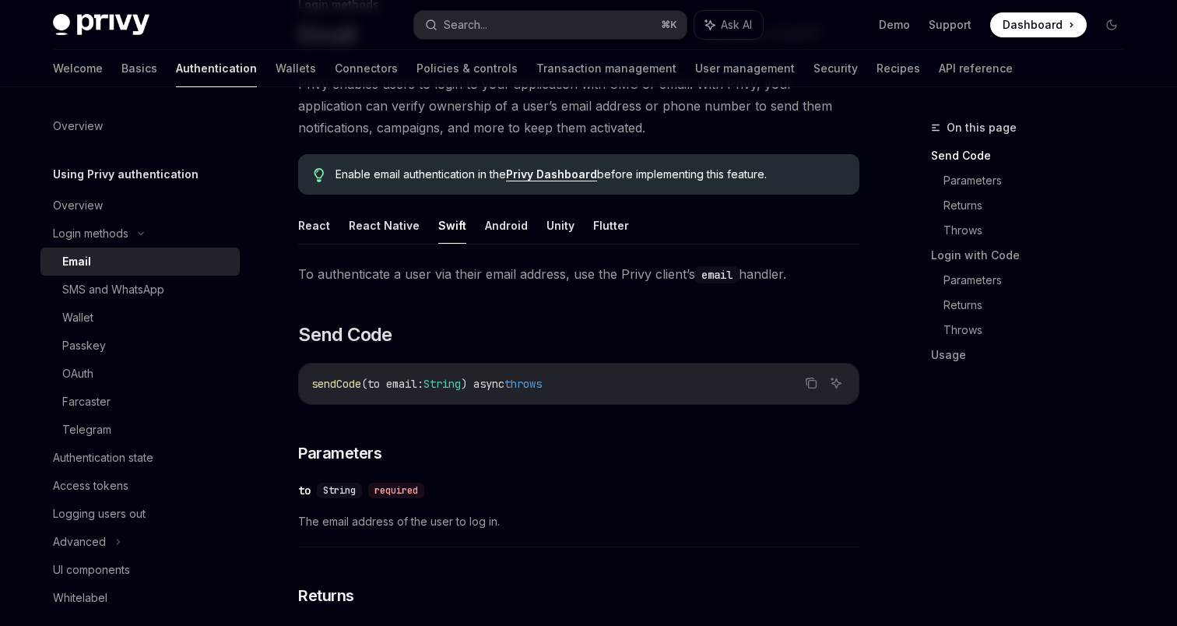
scroll to position [135, 0]
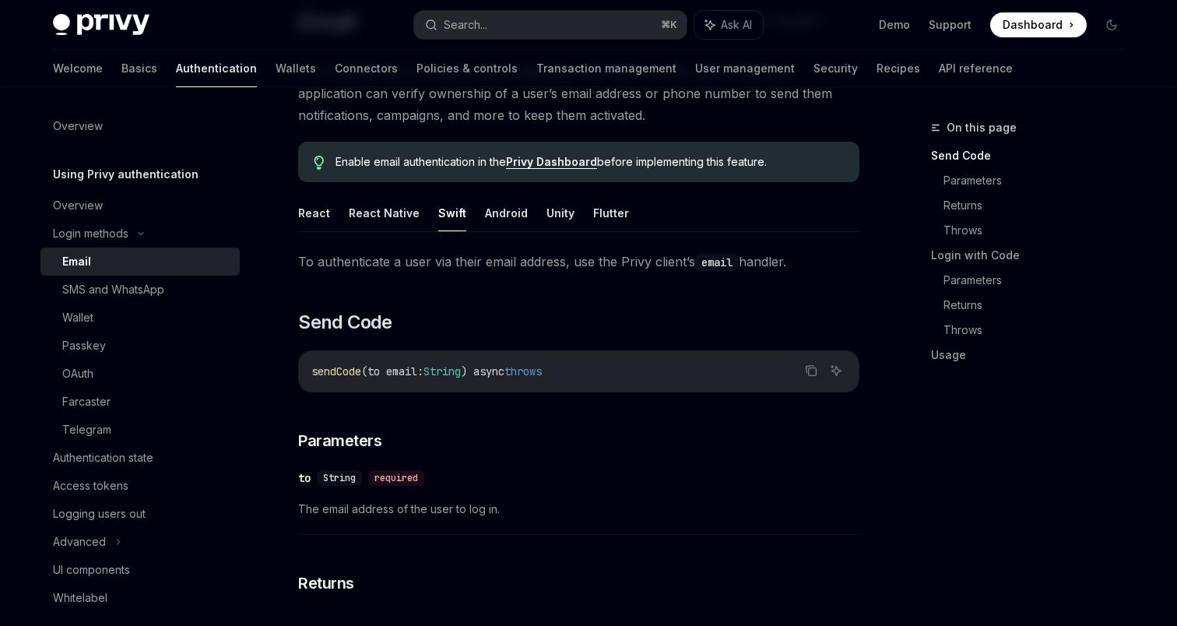
click at [536, 164] on link "Privy Dashboard" at bounding box center [551, 162] width 91 height 14
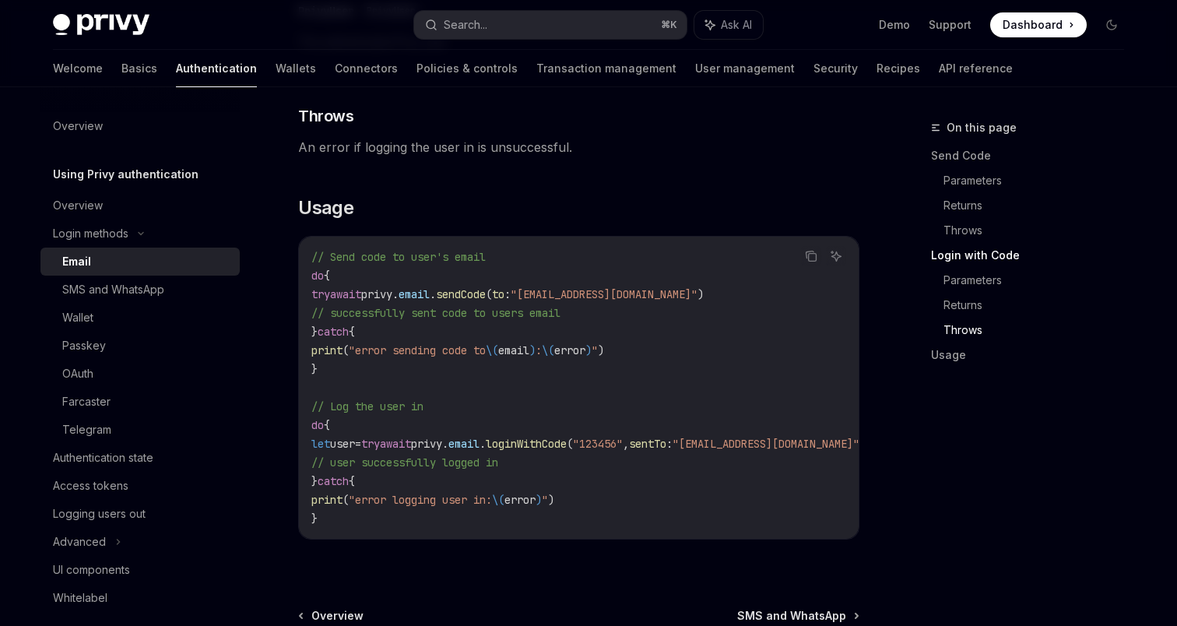
scroll to position [1302, 0]
click at [639, 275] on code "// Send code to user's email do { try await privy. email . sendCode ( to : "myu…" at bounding box center [607, 389] width 592 height 280
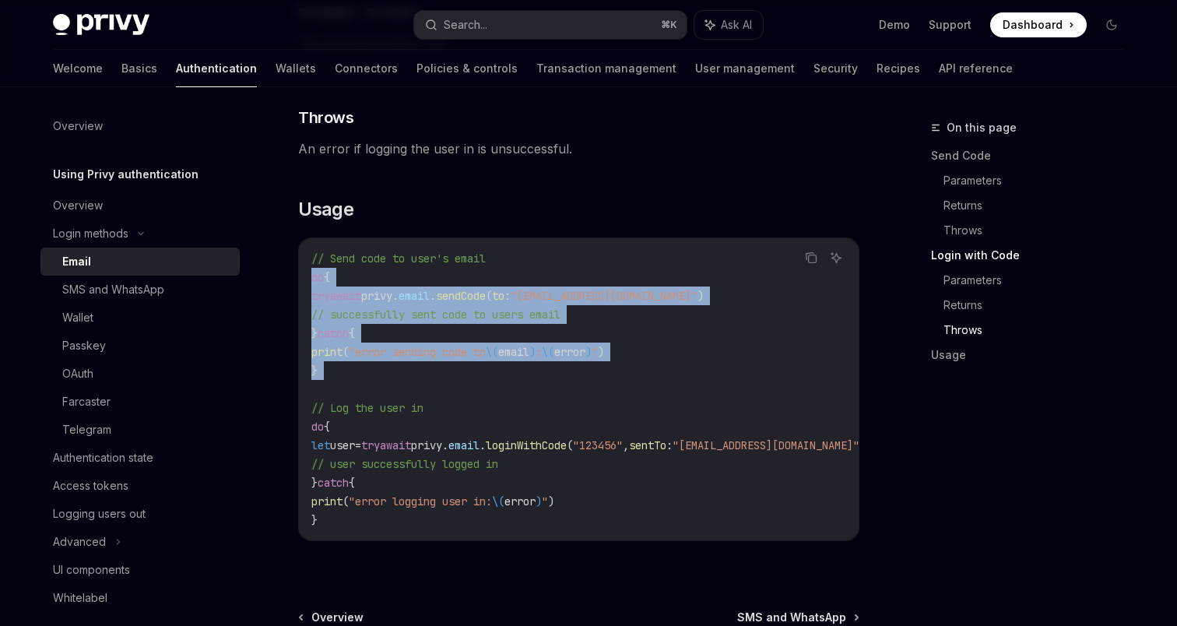
drag, startPoint x: 639, startPoint y: 275, endPoint x: 660, endPoint y: 368, distance: 95.0
click at [660, 368] on code "// Send code to user's email do { try await privy. email . sendCode ( to : "myu…" at bounding box center [607, 389] width 592 height 280
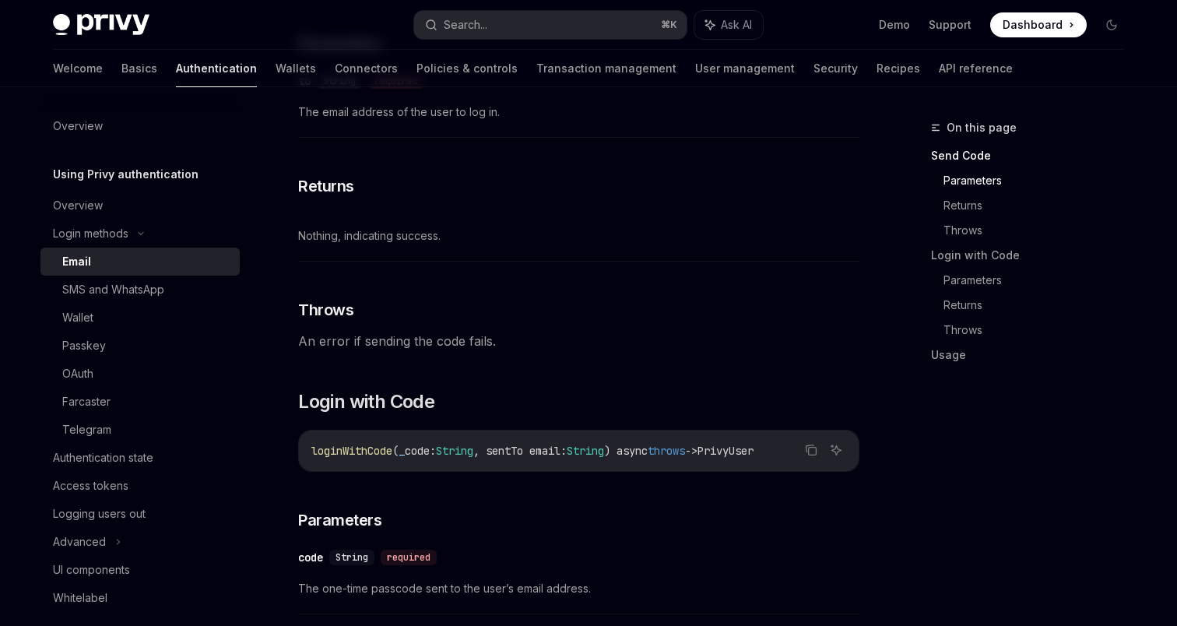
scroll to position [557, 0]
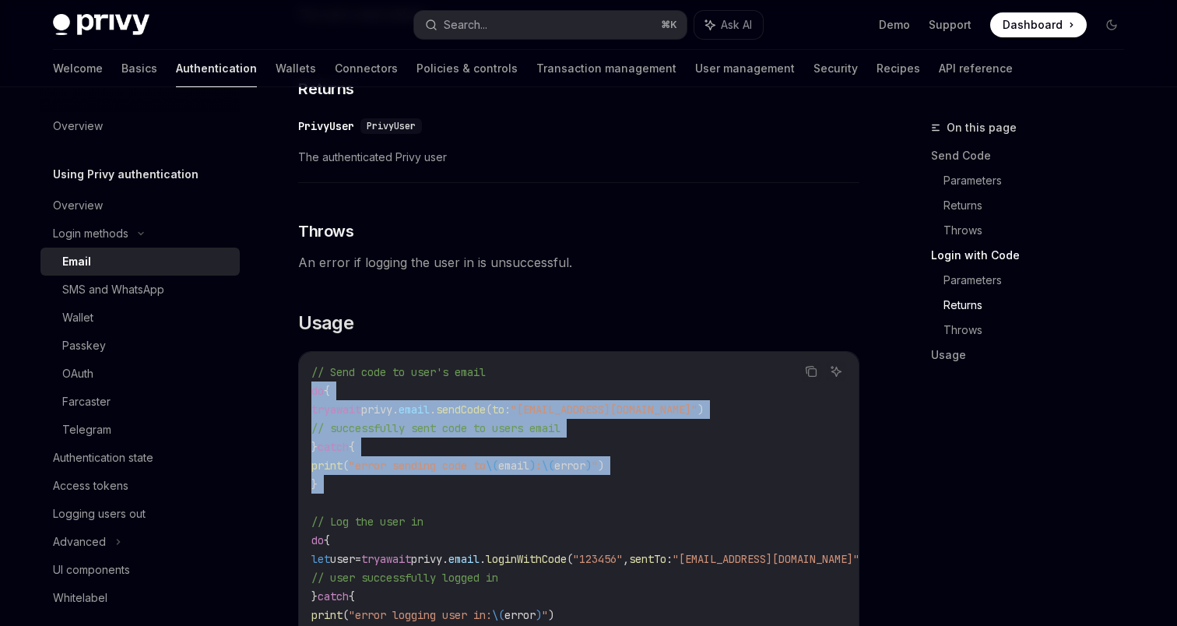
click at [635, 474] on code "// Send code to user's email do { try await privy. email . sendCode ( to : "myu…" at bounding box center [607, 503] width 592 height 280
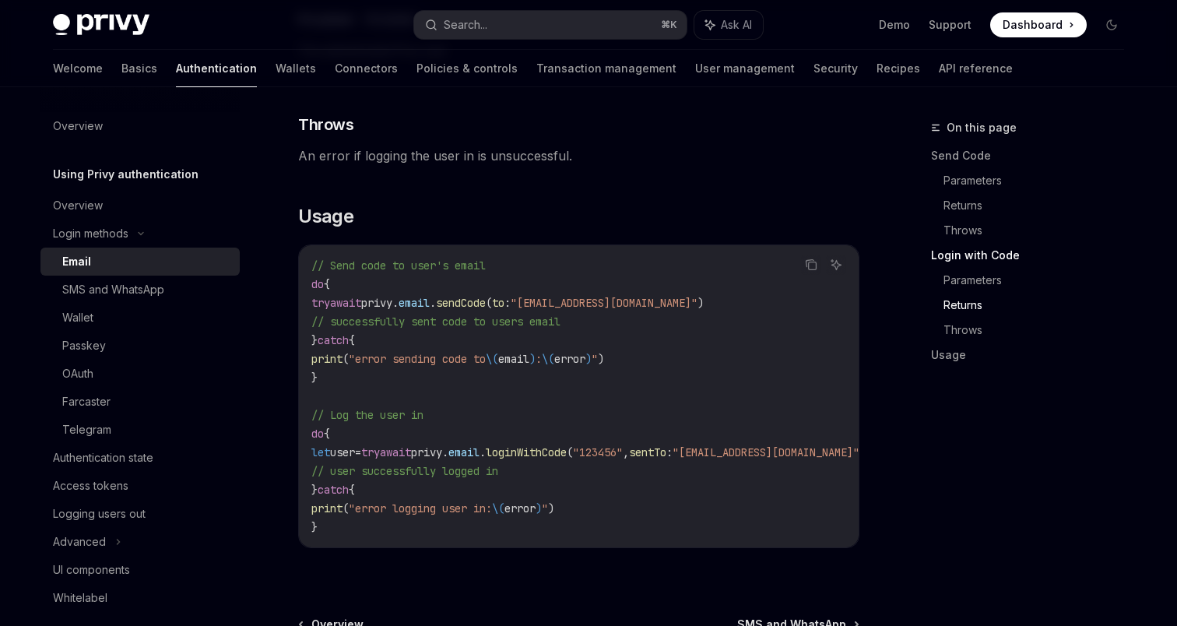
scroll to position [1306, 0]
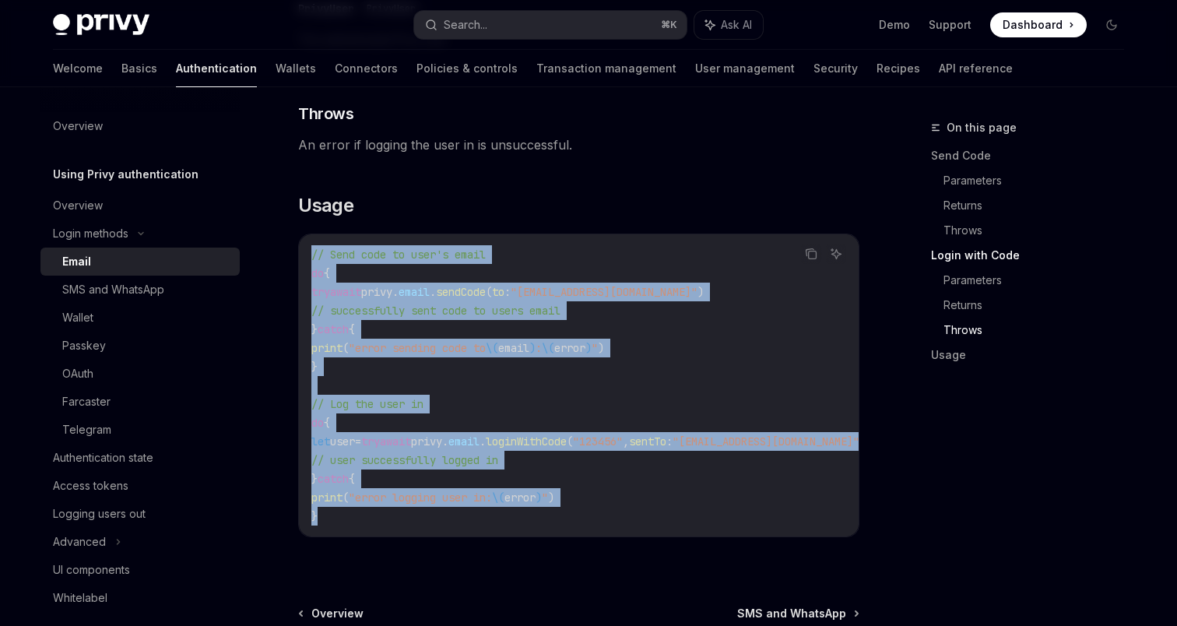
drag, startPoint x: 332, startPoint y: 521, endPoint x: 304, endPoint y: 253, distance: 269.4
click at [304, 253] on div "// Send code to user's email do { try await privy. email . sendCode ( to : "myu…" at bounding box center [579, 385] width 560 height 302
copy code "// Send code to user's email do { try await privy. email . sendCode ( to : "myu…"
click at [486, 351] on span ""error sending code to" at bounding box center [417, 348] width 137 height 14
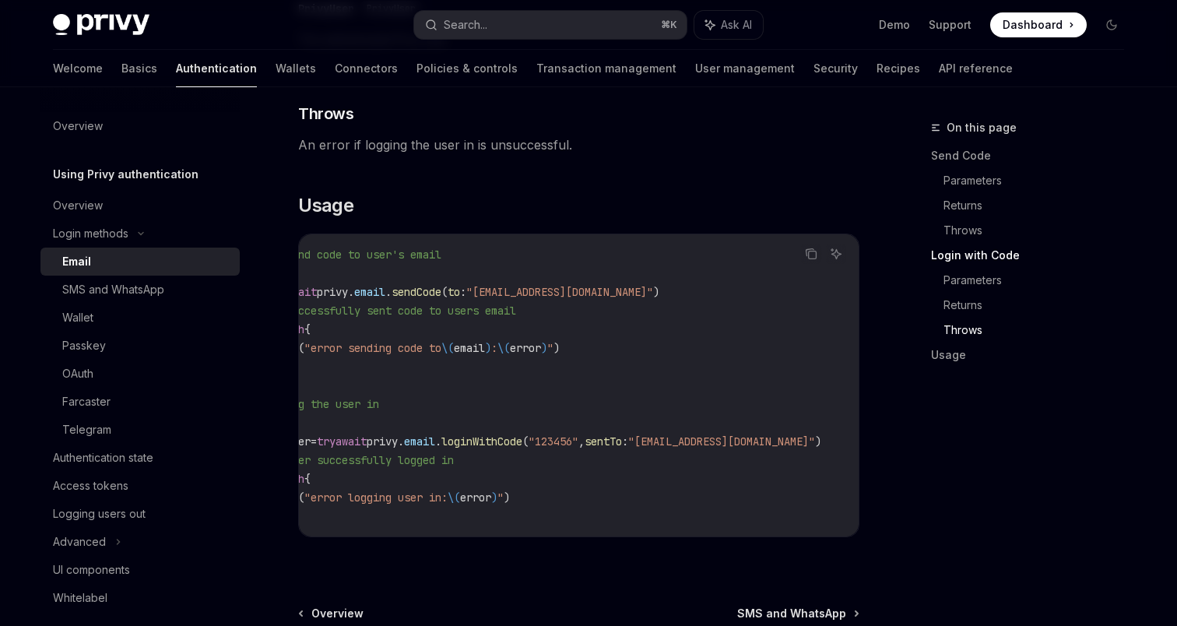
scroll to position [0, 0]
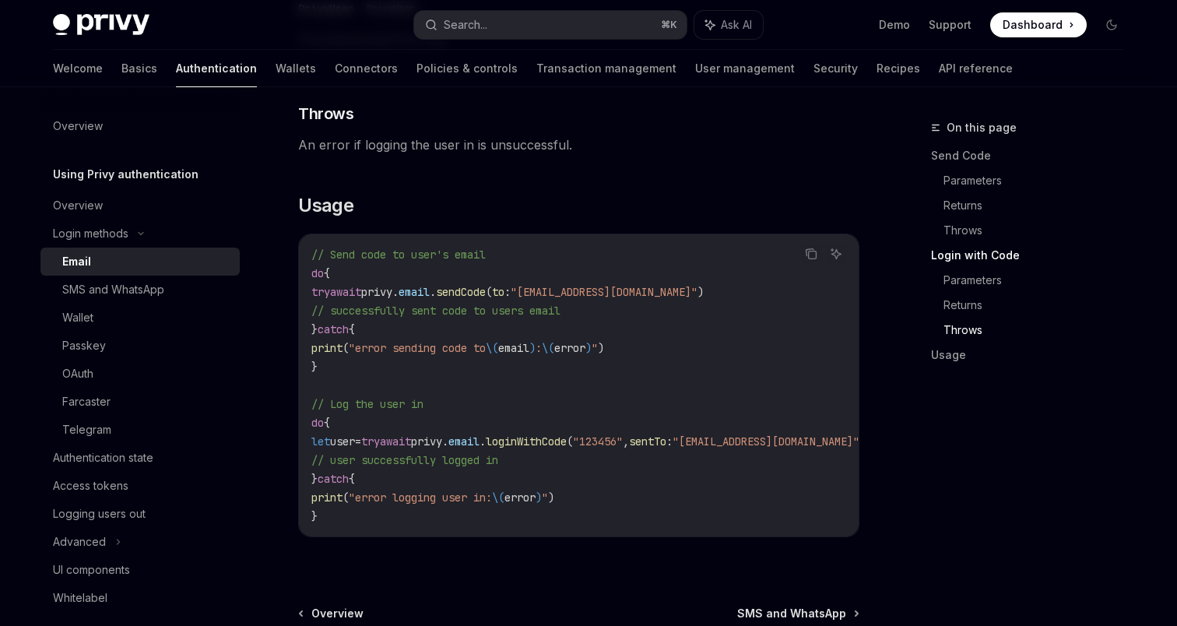
click at [486, 290] on span "sendCode" at bounding box center [461, 292] width 50 height 14
copy span "sendCode"
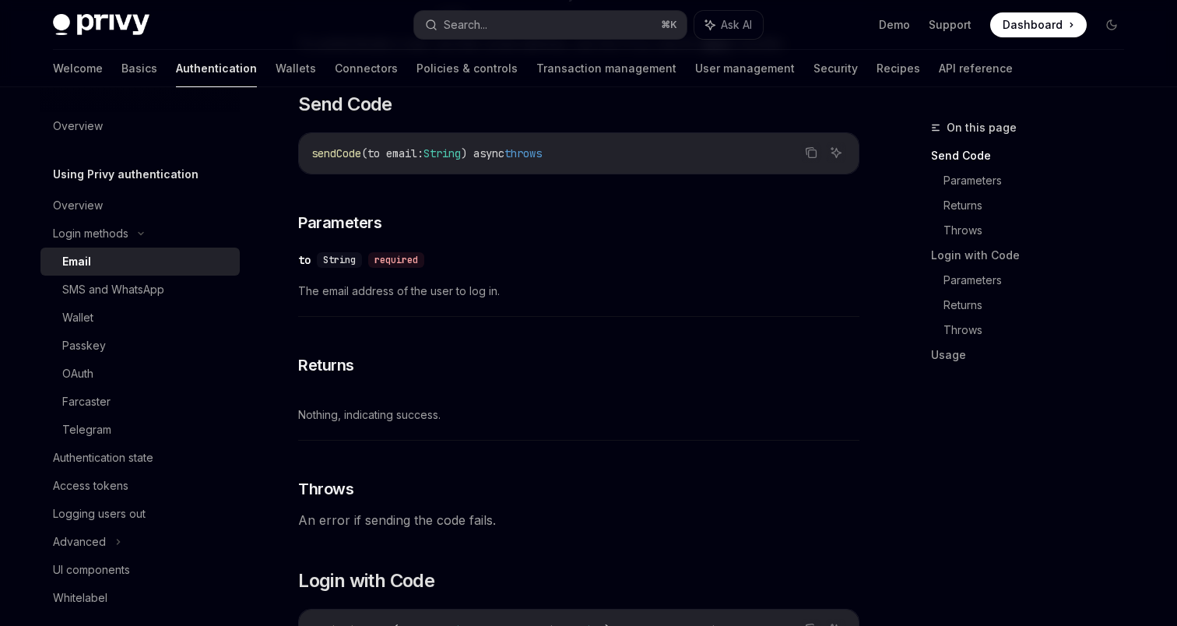
scroll to position [311, 0]
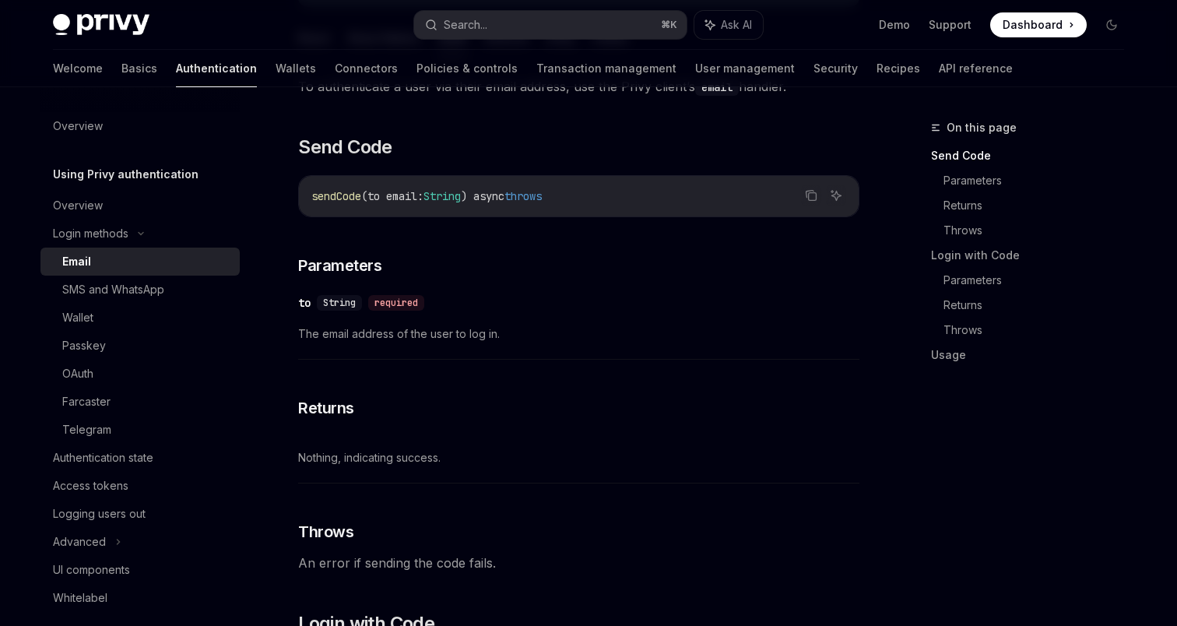
click at [370, 195] on span "(to email" at bounding box center [389, 196] width 56 height 14
click at [356, 199] on span "sendCode" at bounding box center [336, 196] width 50 height 14
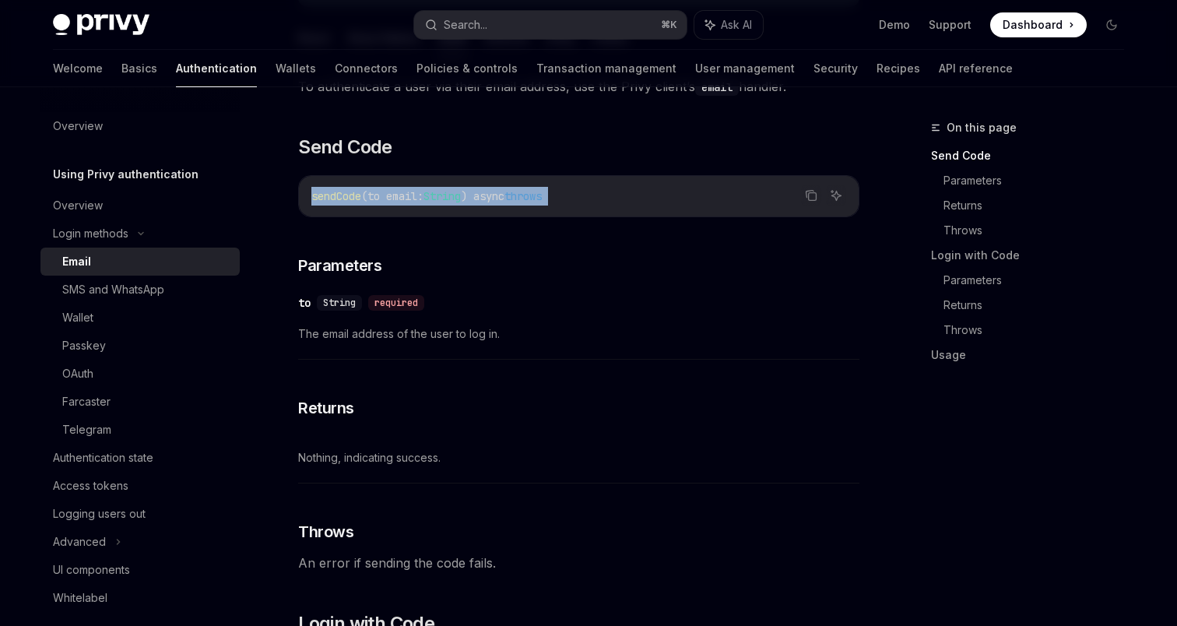
copy code "sendCode (to email : String ) async throws"
click at [788, 334] on span "The email address of the user to log in." at bounding box center [578, 334] width 561 height 19
